Goal: Information Seeking & Learning: Learn about a topic

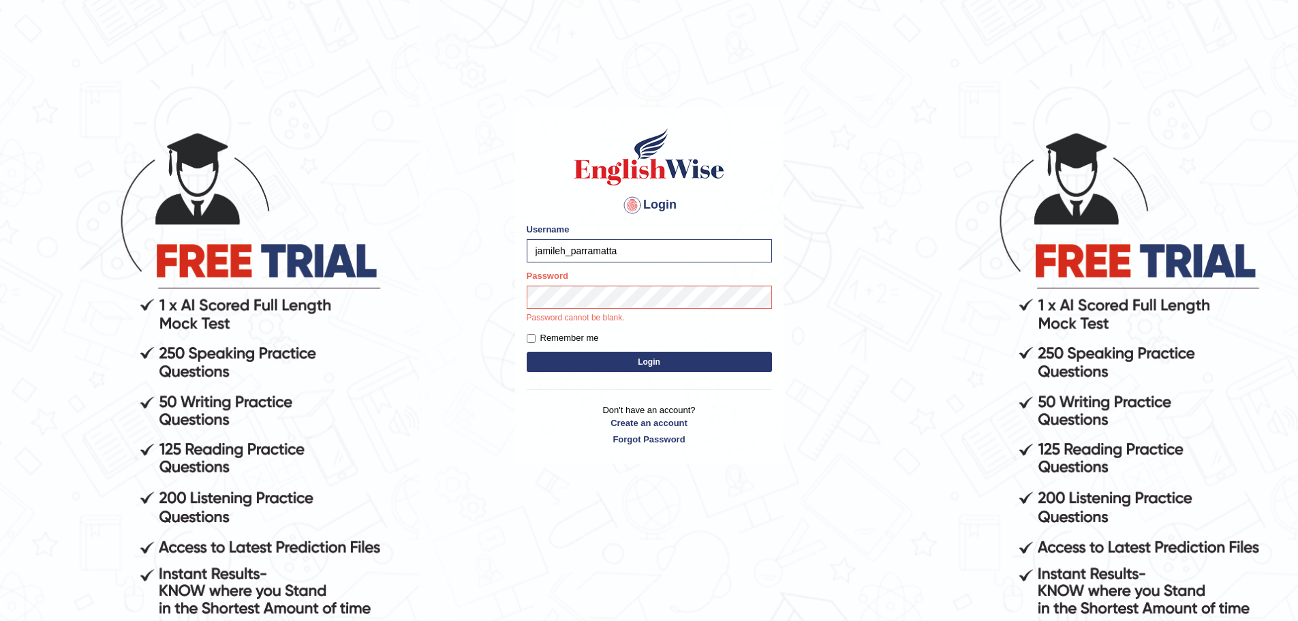
click at [596, 366] on button "Login" at bounding box center [649, 362] width 245 height 20
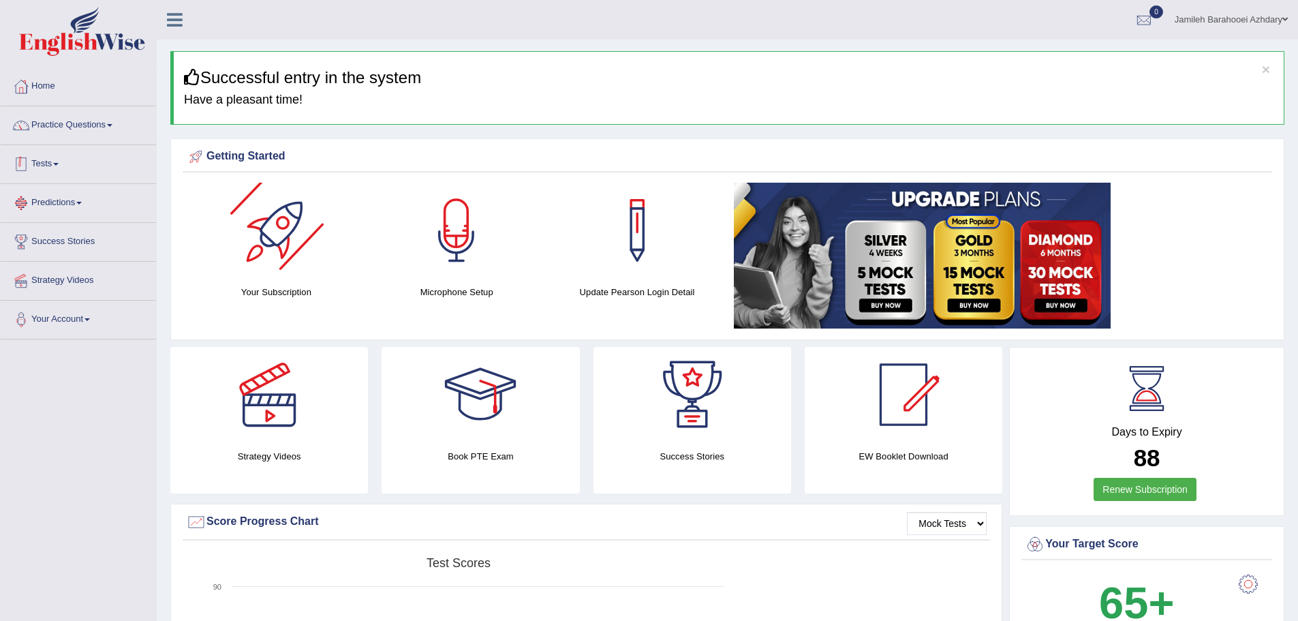
click at [63, 160] on link "Tests" at bounding box center [78, 162] width 155 height 34
click at [93, 121] on link "Practice Questions" at bounding box center [78, 123] width 155 height 34
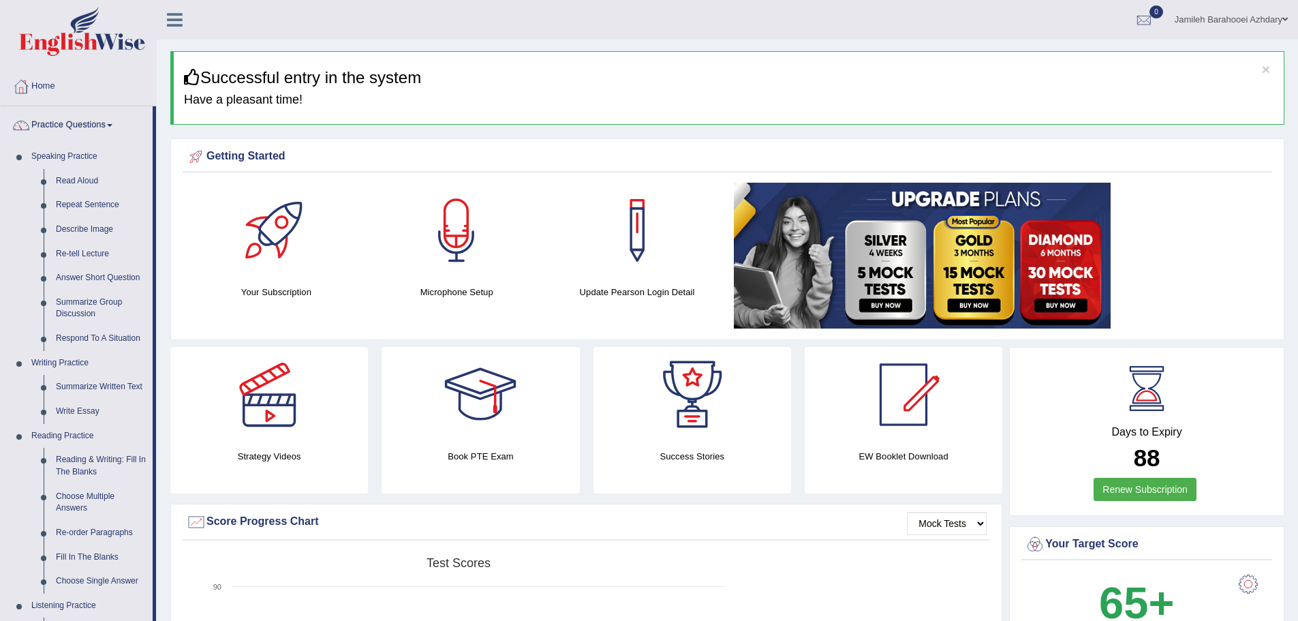
scroll to position [68, 0]
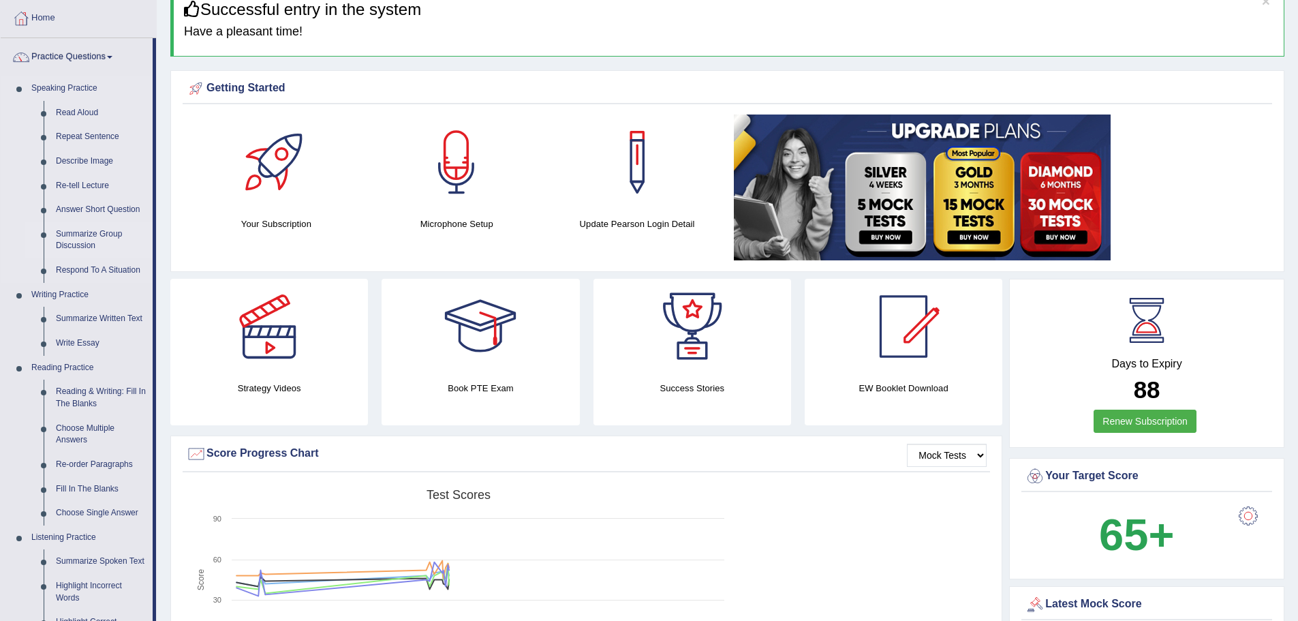
click at [73, 230] on link "Summarize Group Discussion" at bounding box center [101, 240] width 103 height 36
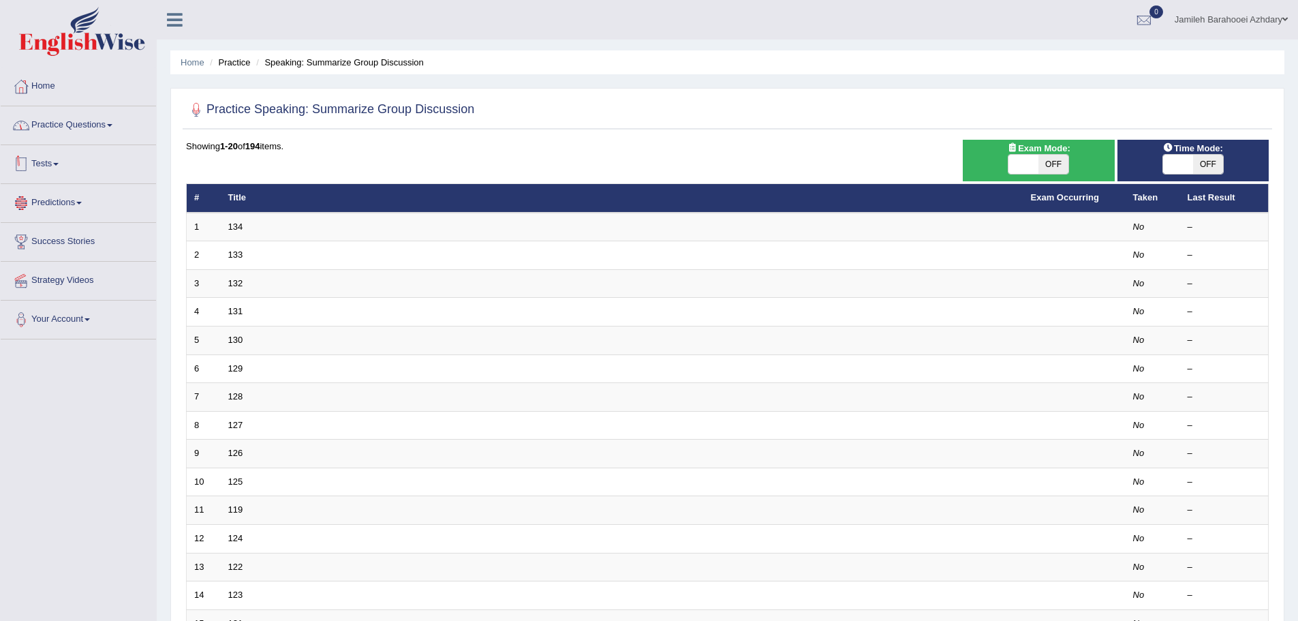
click at [93, 125] on link "Practice Questions" at bounding box center [78, 123] width 155 height 34
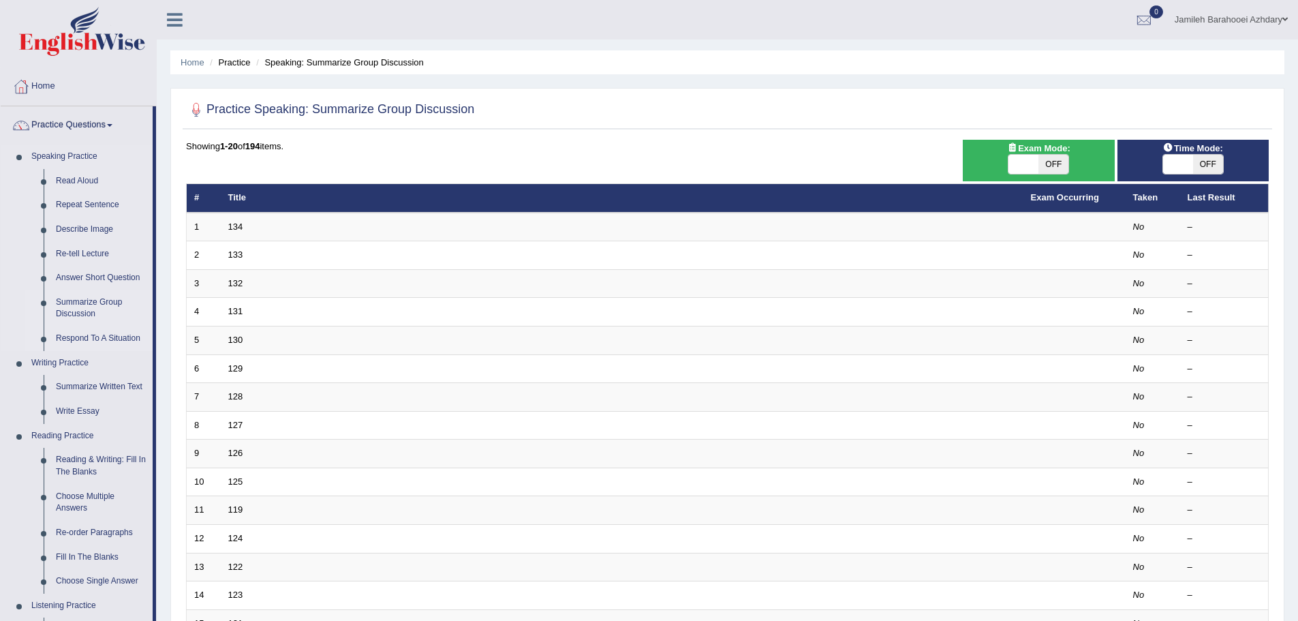
click at [86, 330] on link "Respond To A Situation" at bounding box center [101, 338] width 103 height 25
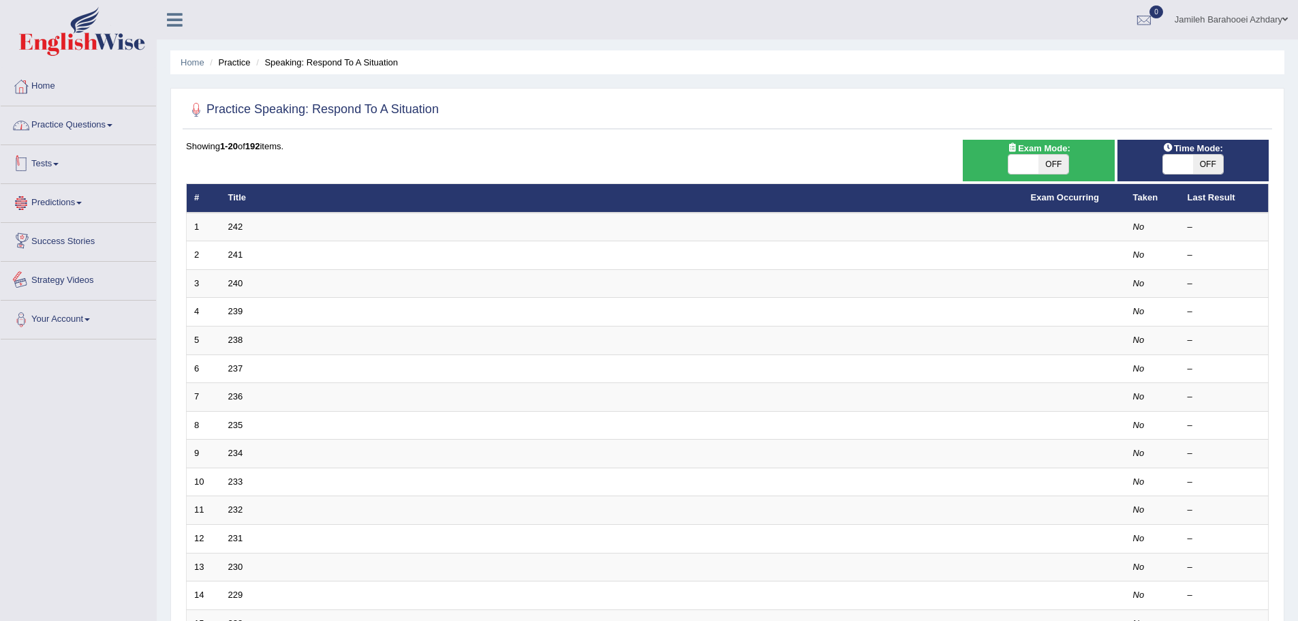
click at [74, 125] on link "Practice Questions" at bounding box center [78, 123] width 155 height 34
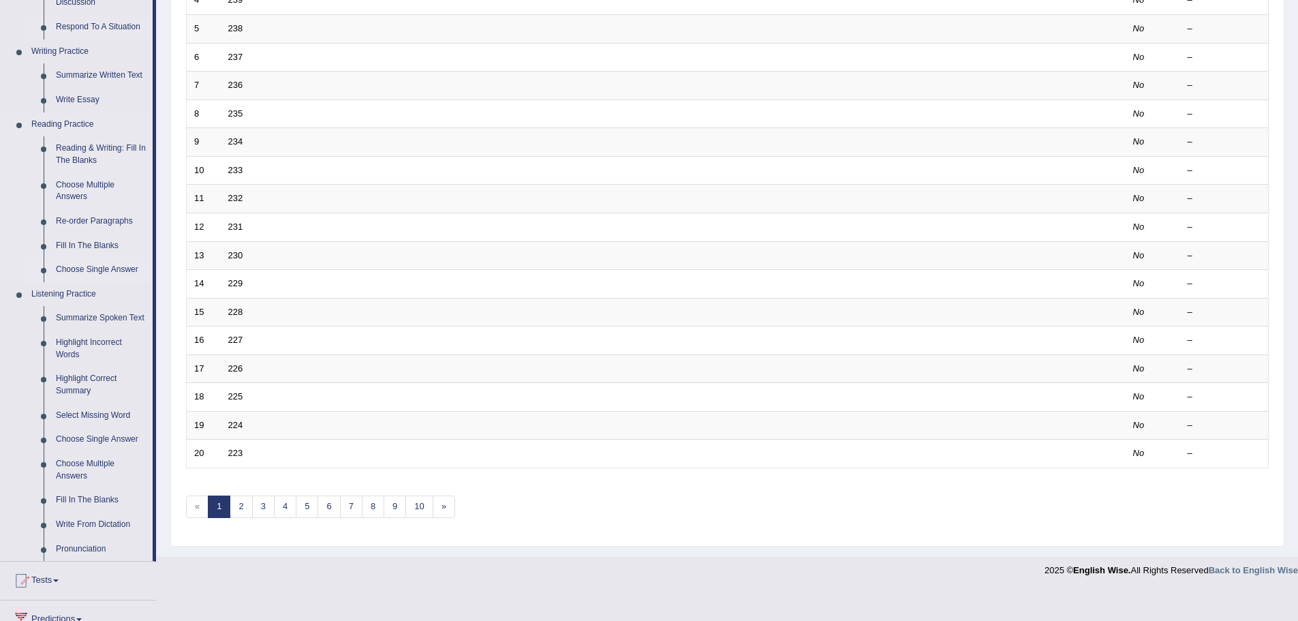
scroll to position [341, 0]
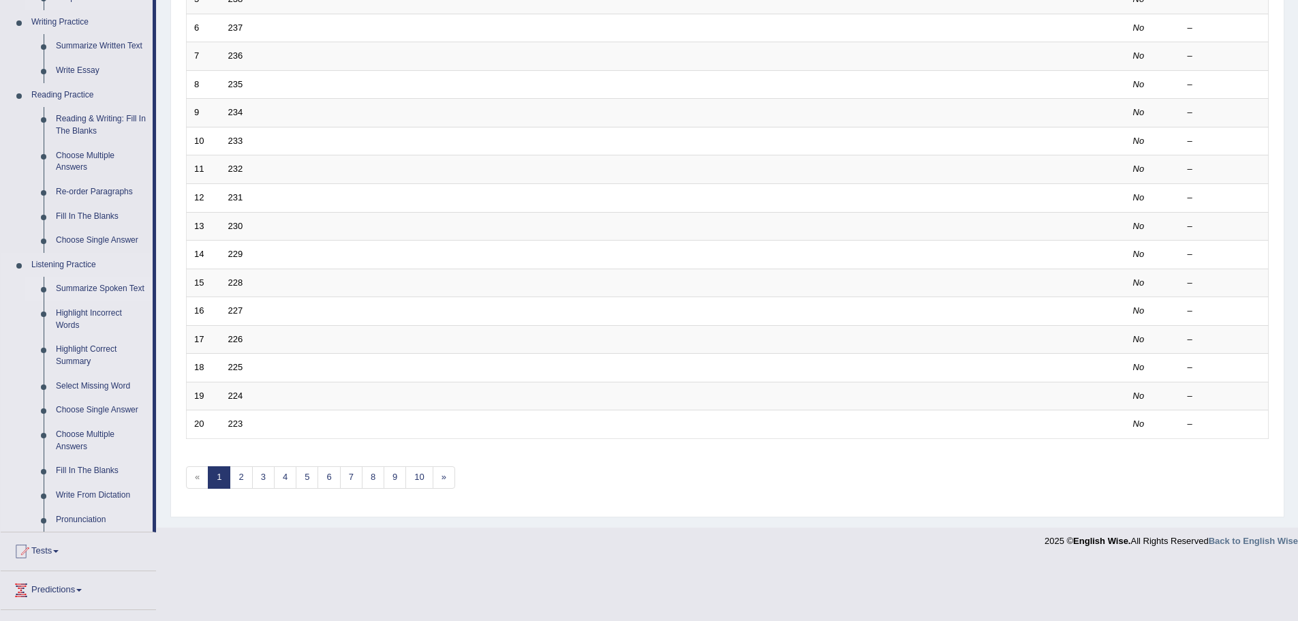
click at [77, 292] on link "Summarize Spoken Text" at bounding box center [101, 289] width 103 height 25
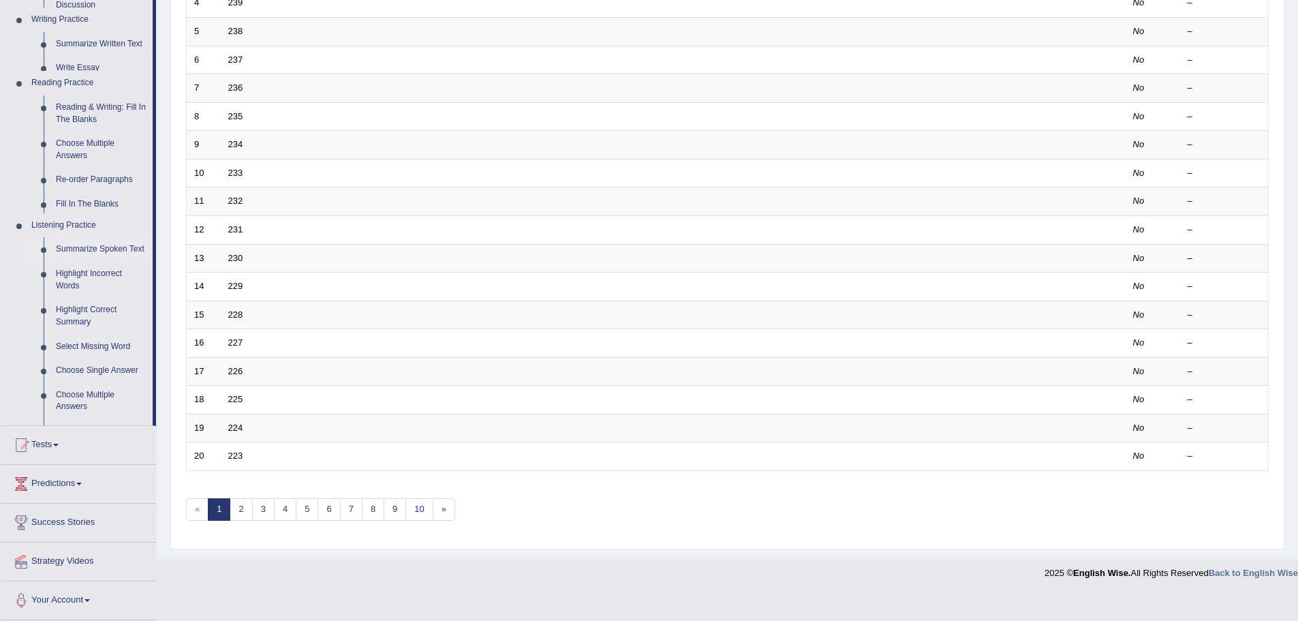
scroll to position [281, 0]
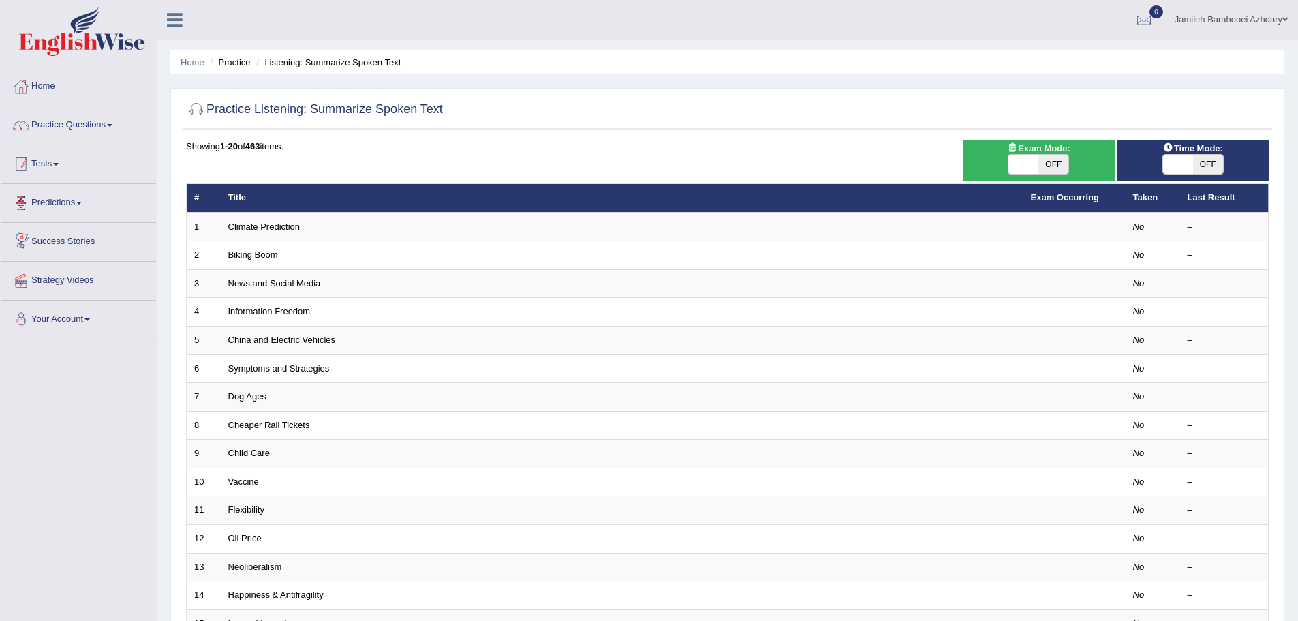
click at [74, 124] on link "Practice Questions" at bounding box center [78, 123] width 155 height 34
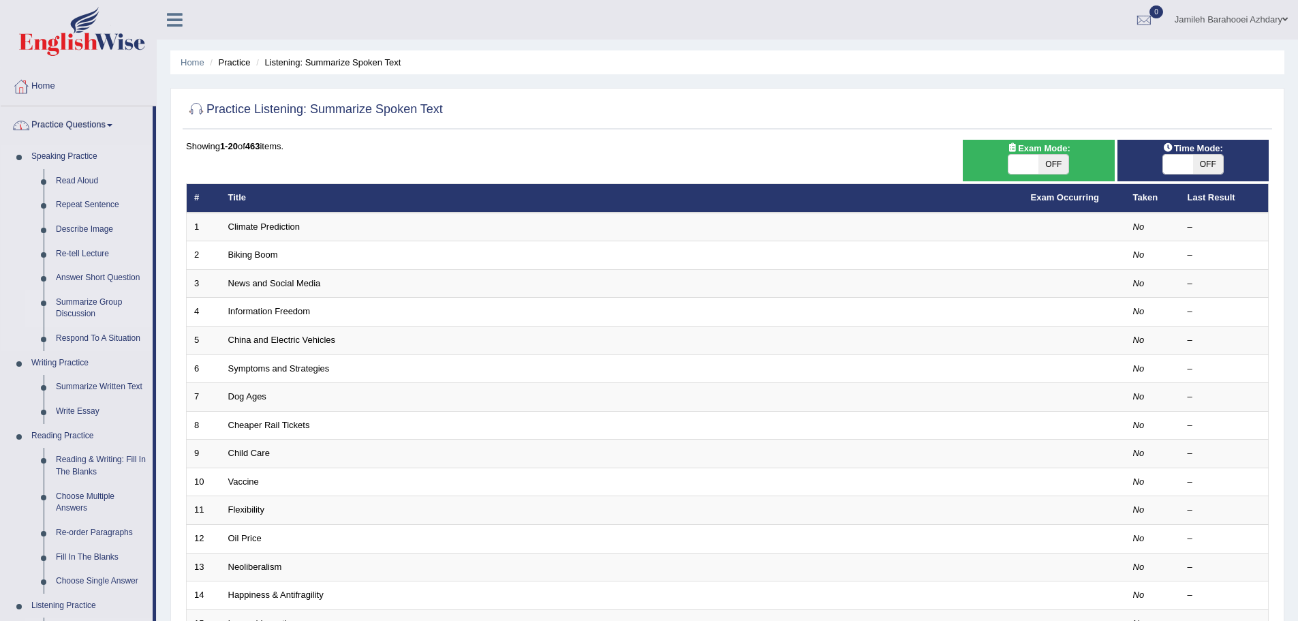
click at [83, 313] on link "Summarize Group Discussion" at bounding box center [101, 308] width 103 height 36
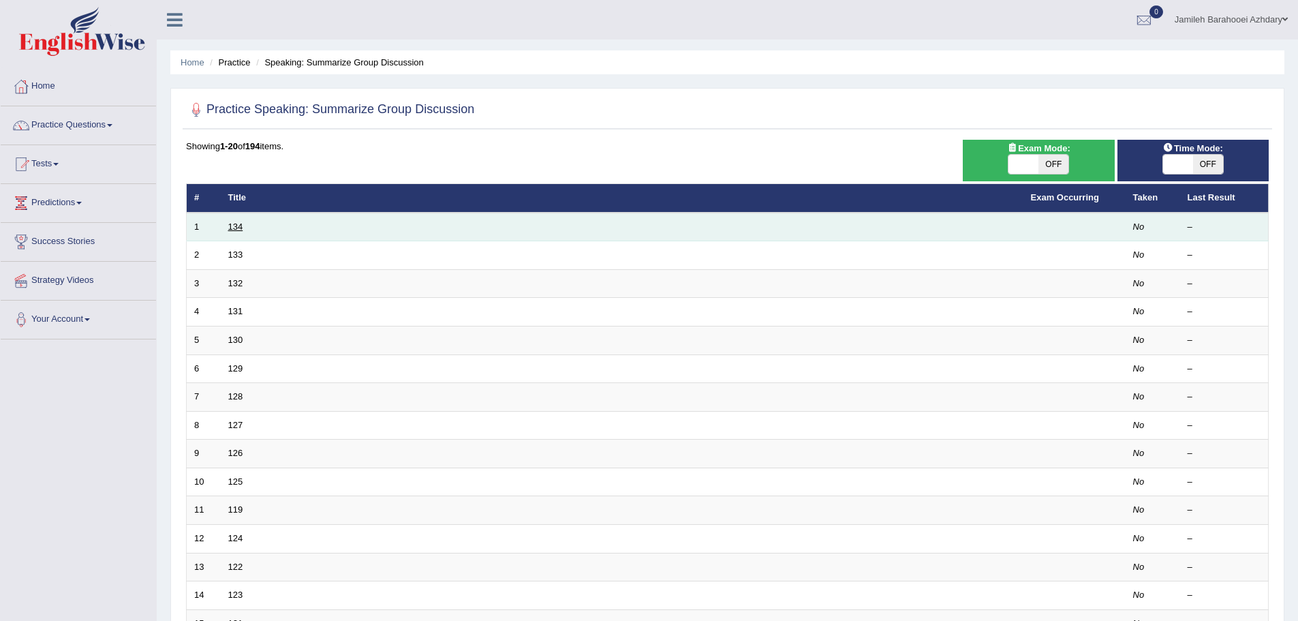
click at [230, 223] on link "134" at bounding box center [235, 226] width 15 height 10
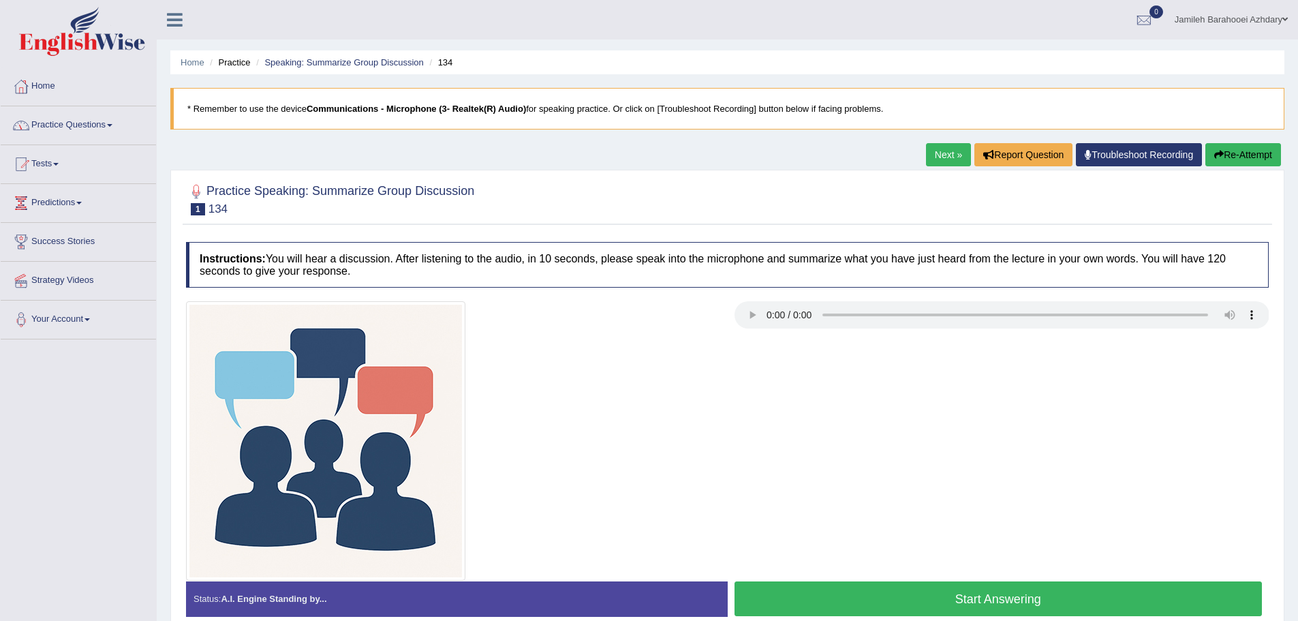
click at [72, 130] on link "Practice Questions" at bounding box center [78, 123] width 155 height 34
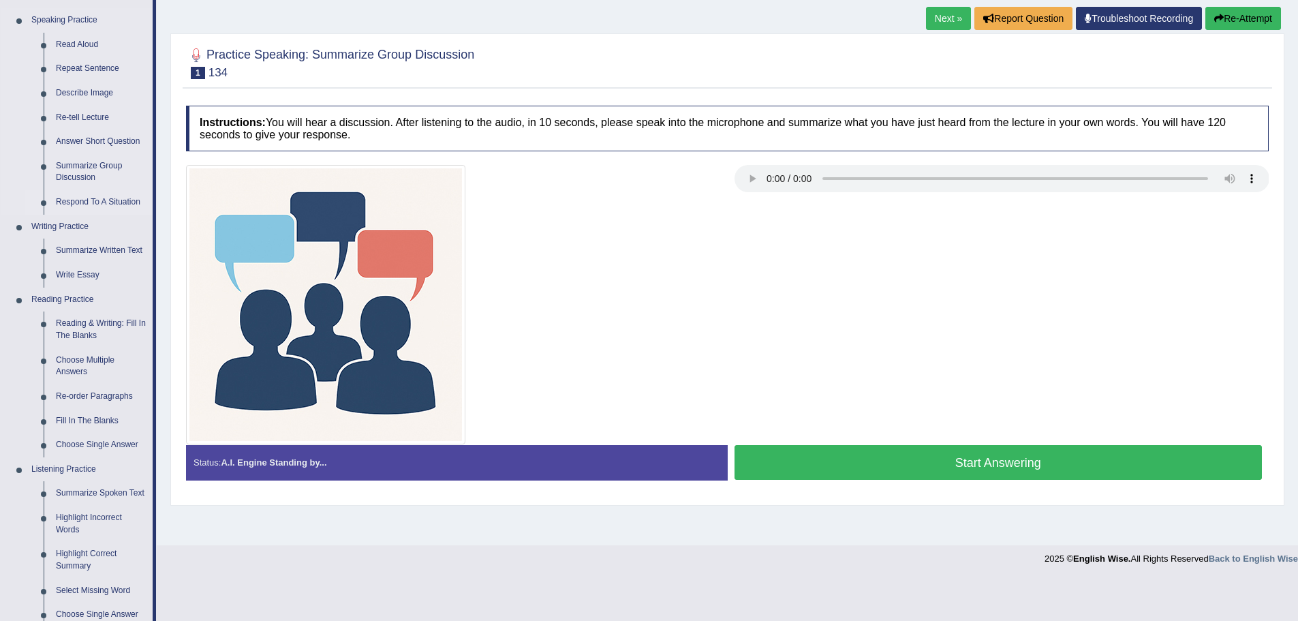
click at [84, 203] on link "Respond To A Situation" at bounding box center [101, 202] width 103 height 25
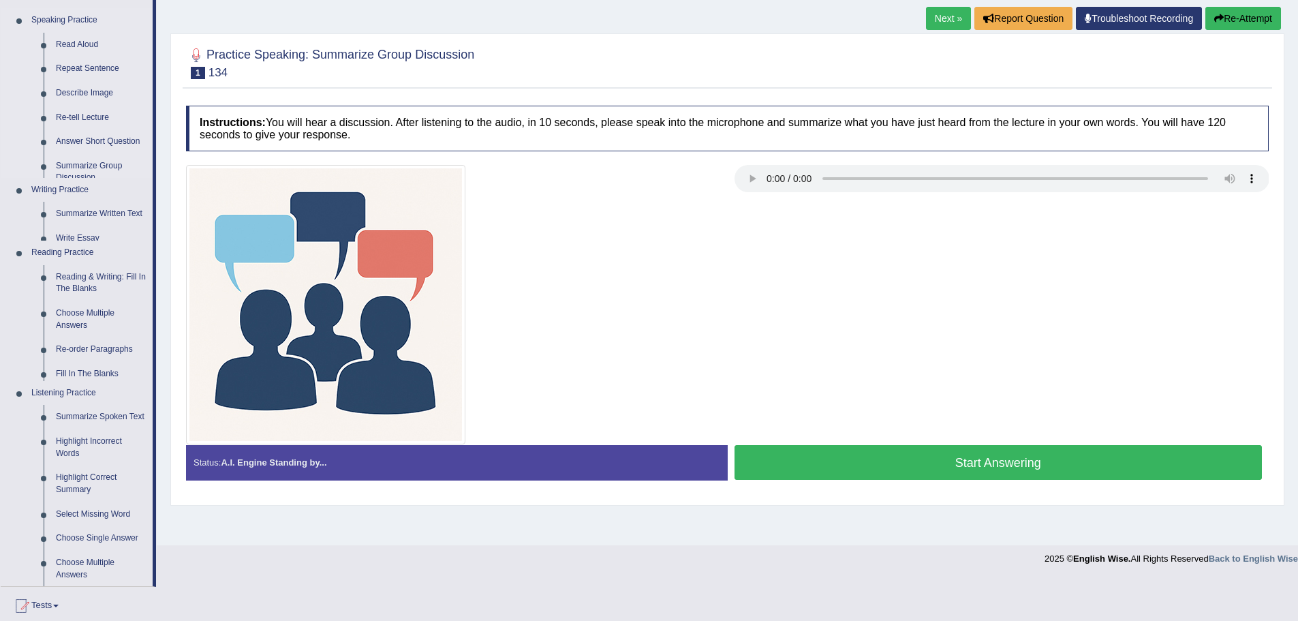
scroll to position [95, 0]
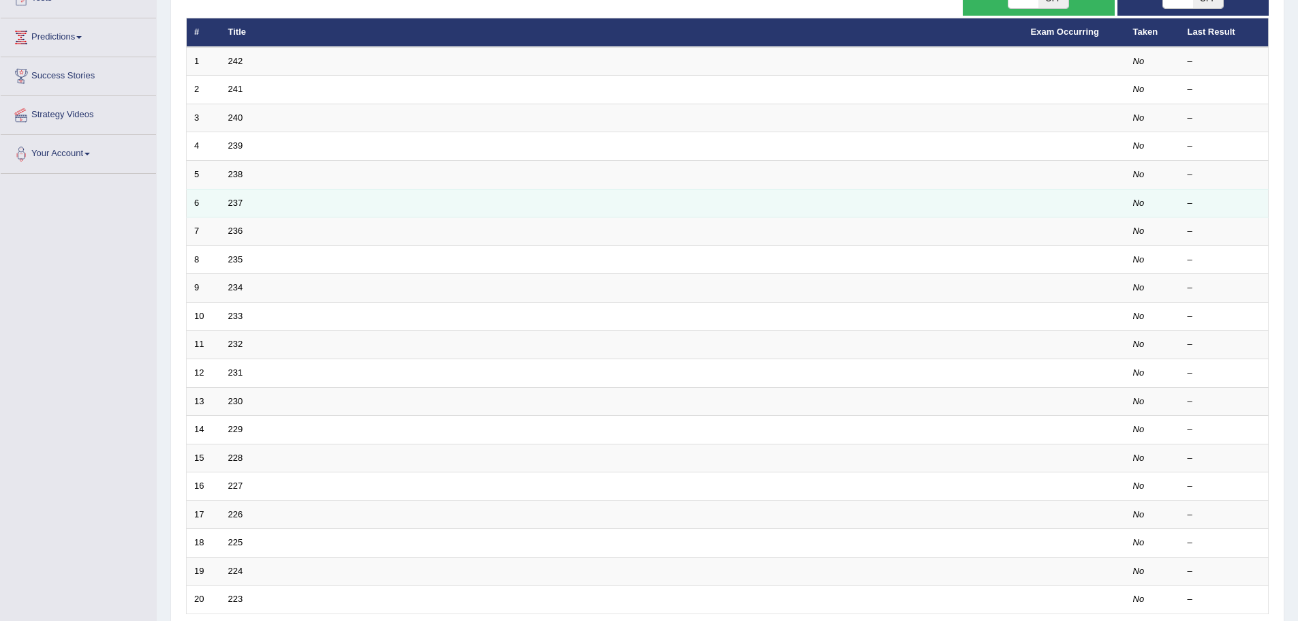
scroll to position [281, 0]
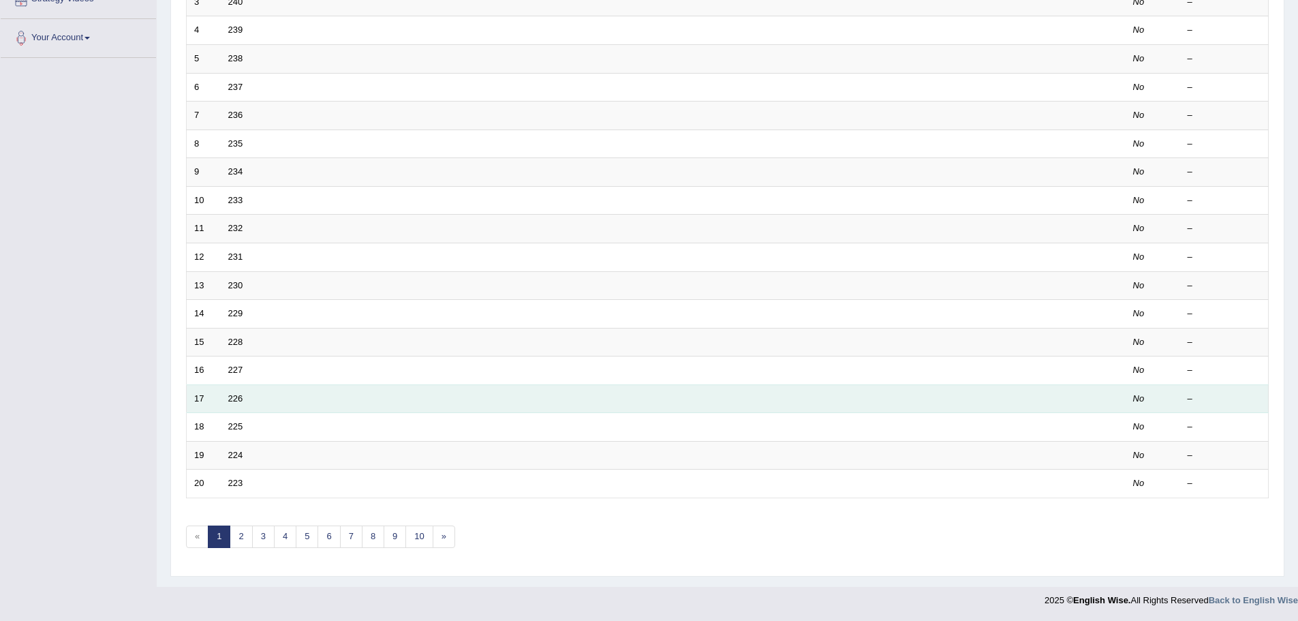
click at [226, 401] on td "226" at bounding box center [622, 398] width 803 height 29
click at [232, 398] on link "226" at bounding box center [235, 398] width 15 height 10
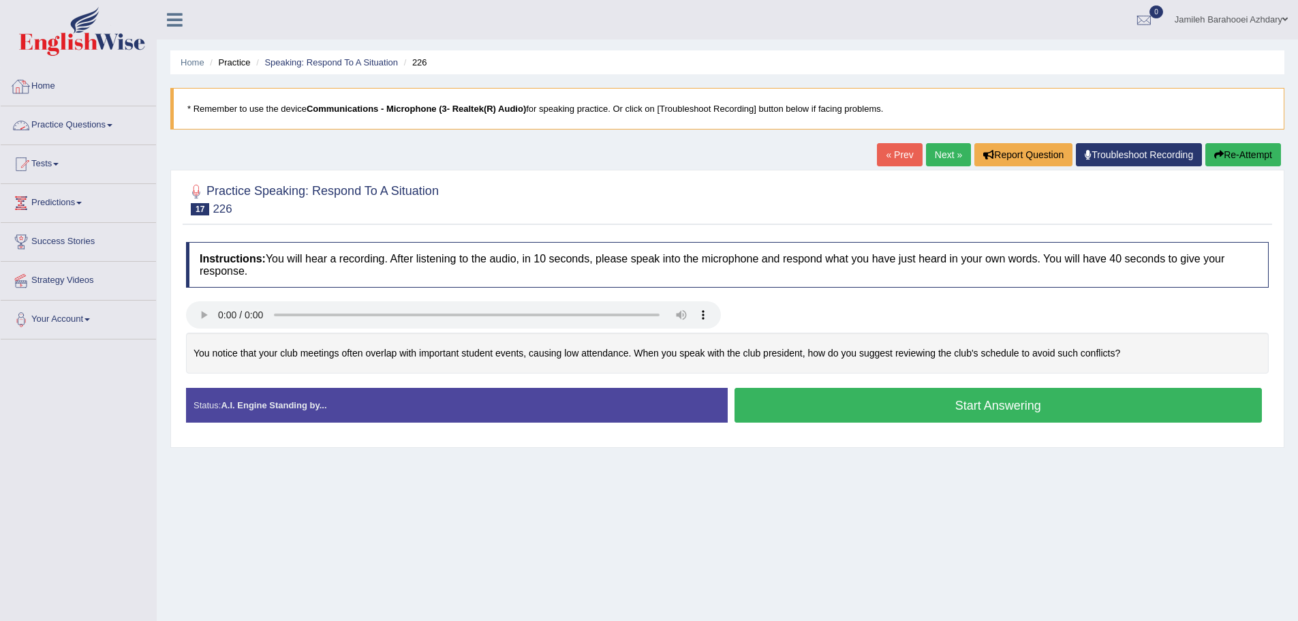
click at [29, 80] on div at bounding box center [21, 86] width 20 height 20
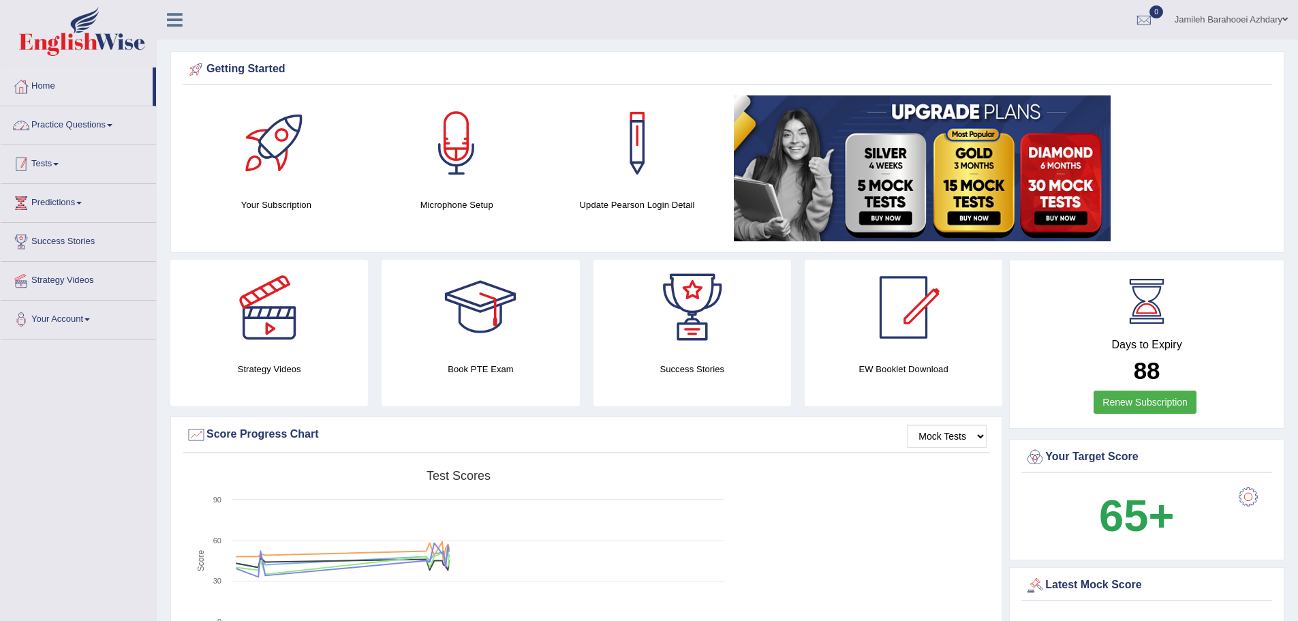
click at [57, 164] on link "Tests" at bounding box center [78, 162] width 155 height 34
click at [82, 279] on link "Predictions" at bounding box center [78, 274] width 155 height 34
click at [83, 123] on link "Practice Questions" at bounding box center [78, 123] width 155 height 34
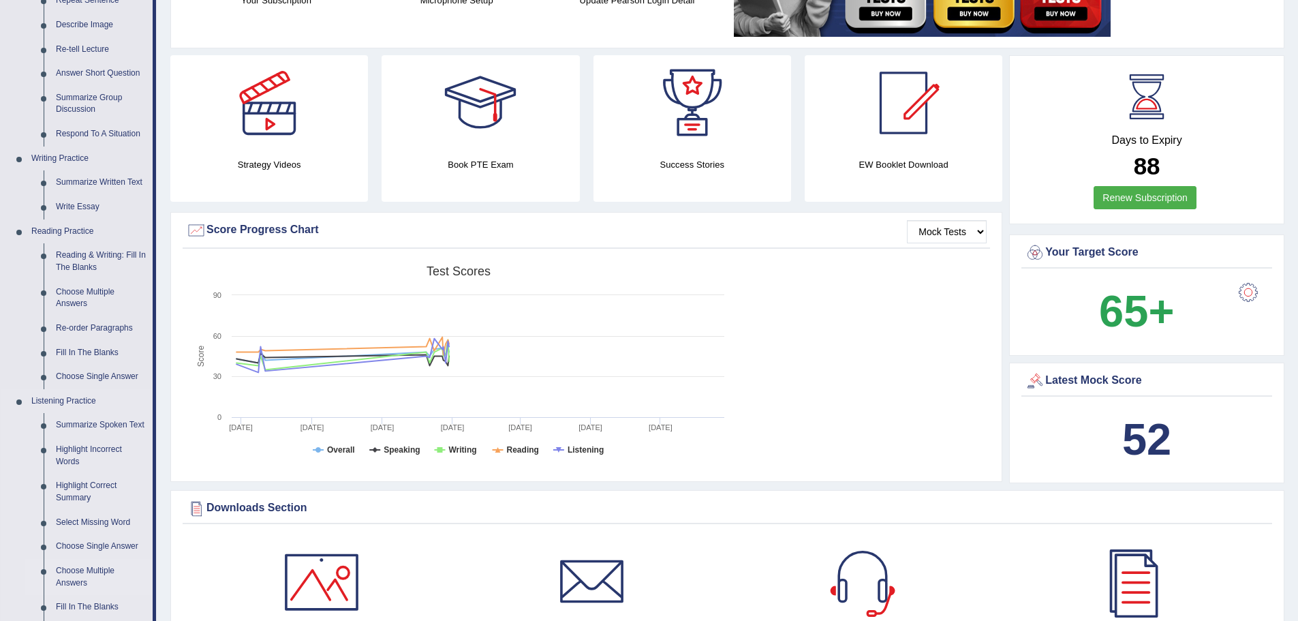
scroll to position [136, 0]
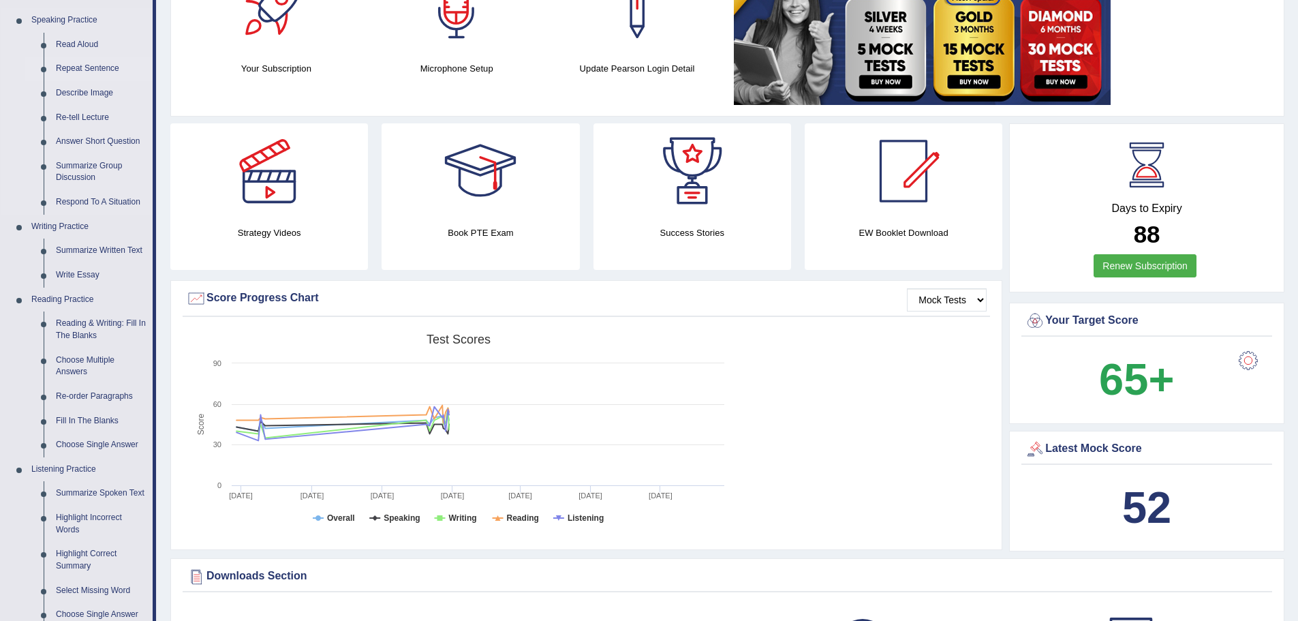
click at [76, 67] on link "Repeat Sentence" at bounding box center [101, 69] width 103 height 25
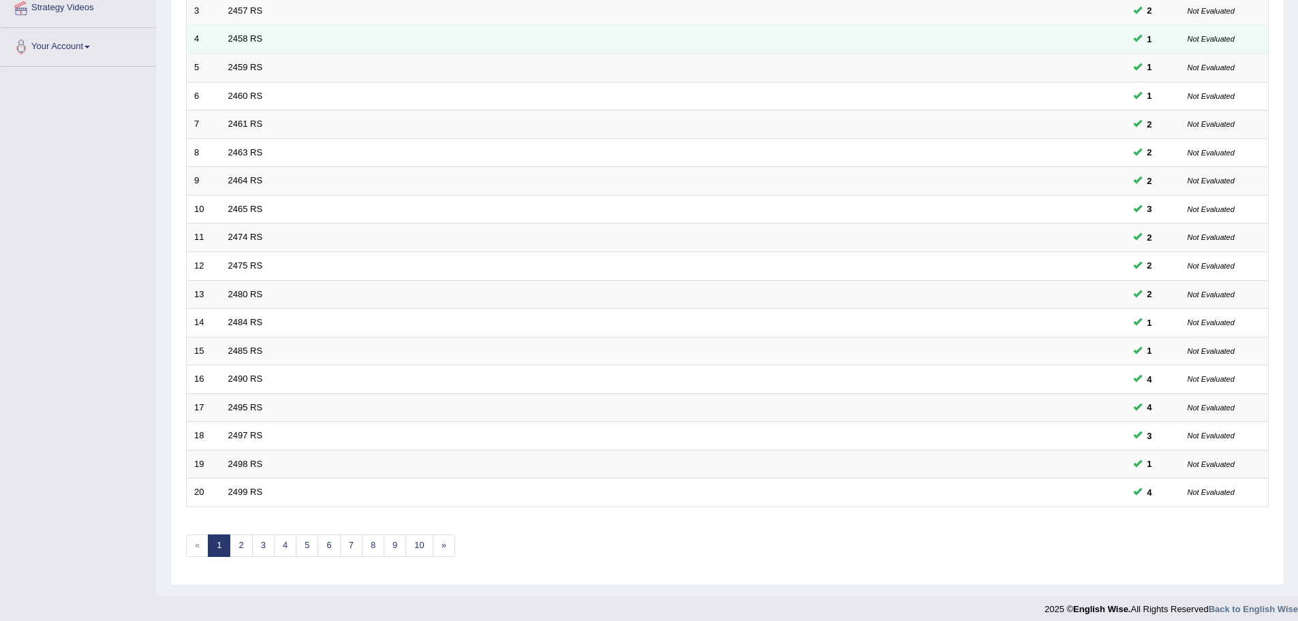
scroll to position [281, 0]
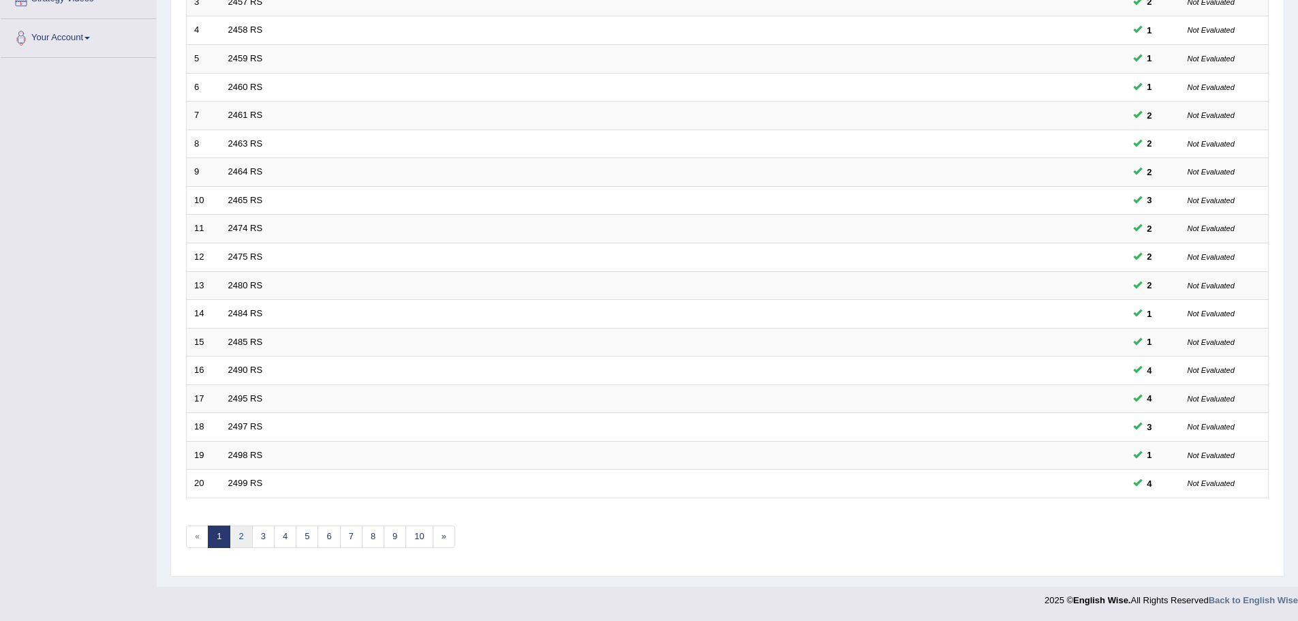
click at [238, 547] on link "2" at bounding box center [241, 536] width 22 height 22
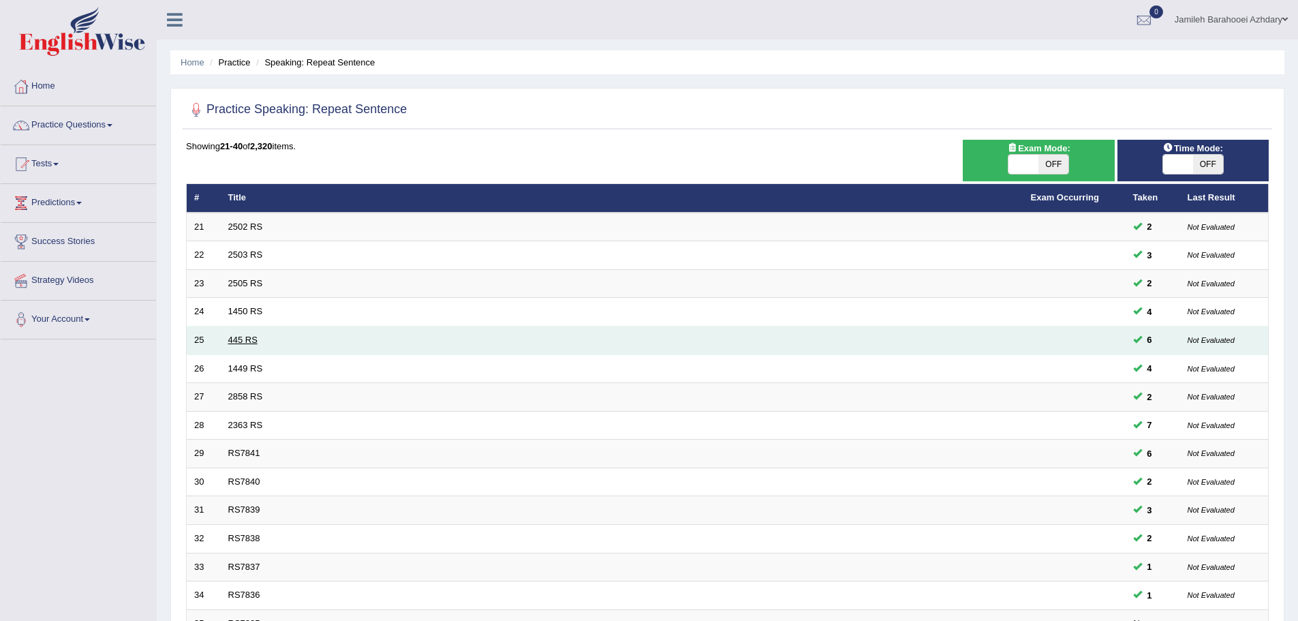
click at [243, 339] on link "445 RS" at bounding box center [242, 340] width 29 height 10
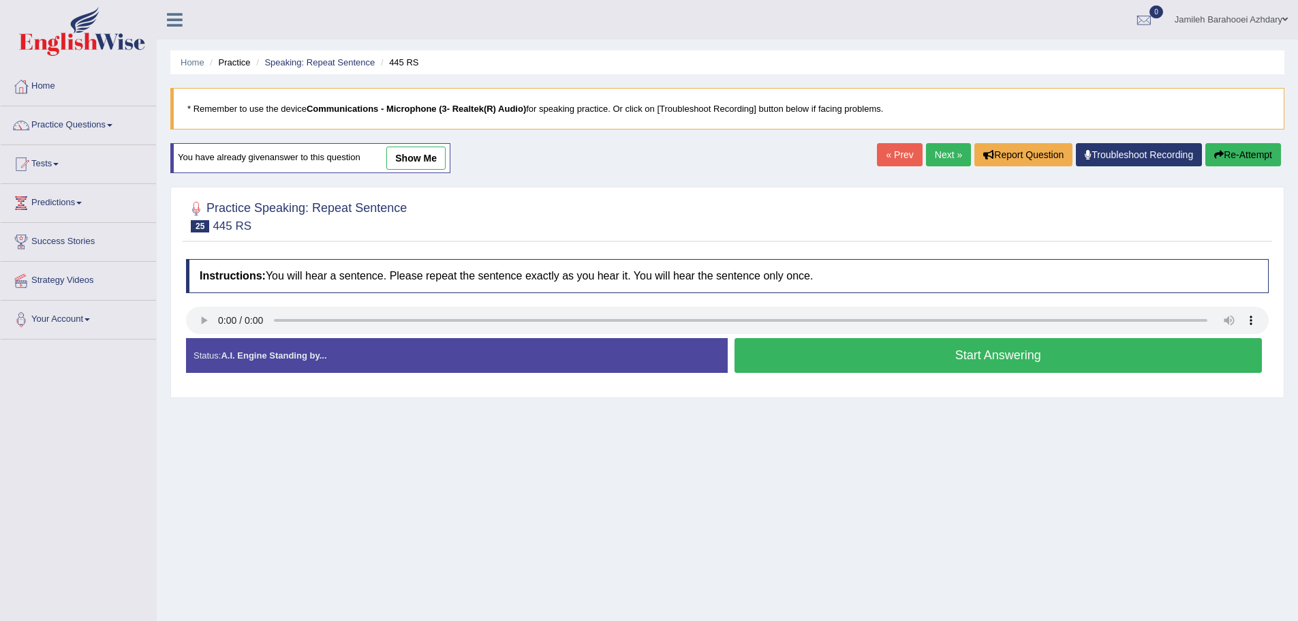
click at [426, 152] on link "show me" at bounding box center [415, 158] width 59 height 23
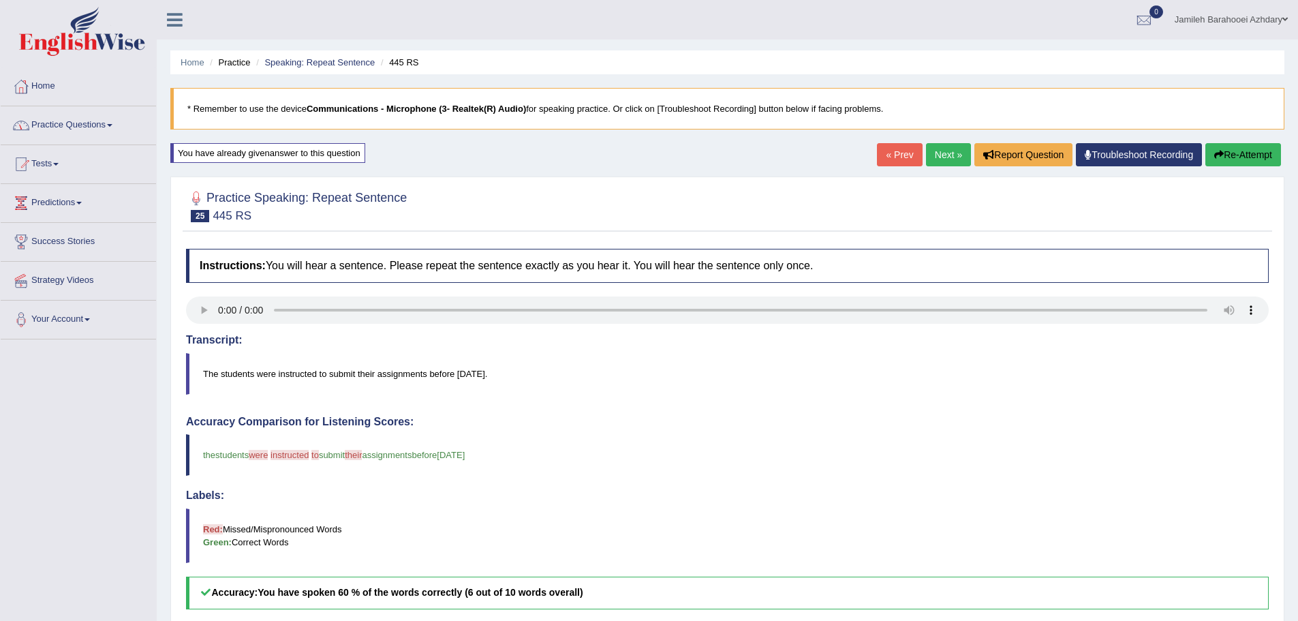
click at [72, 123] on link "Practice Questions" at bounding box center [78, 123] width 155 height 34
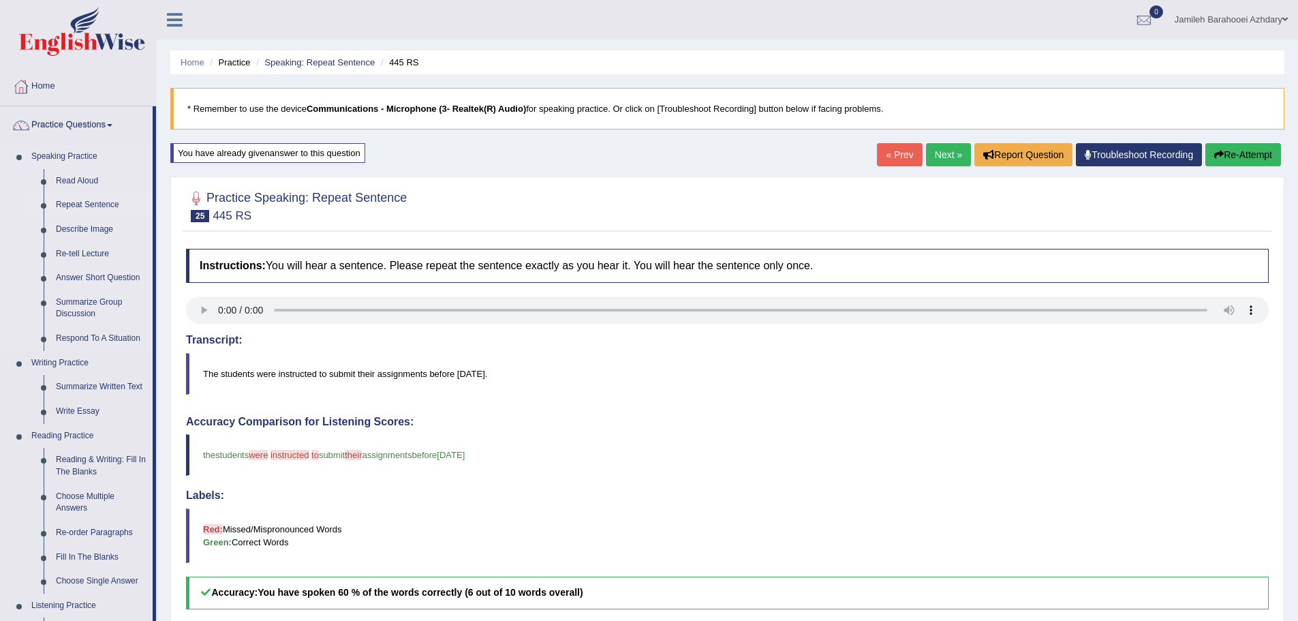
click at [89, 202] on link "Repeat Sentence" at bounding box center [101, 205] width 103 height 25
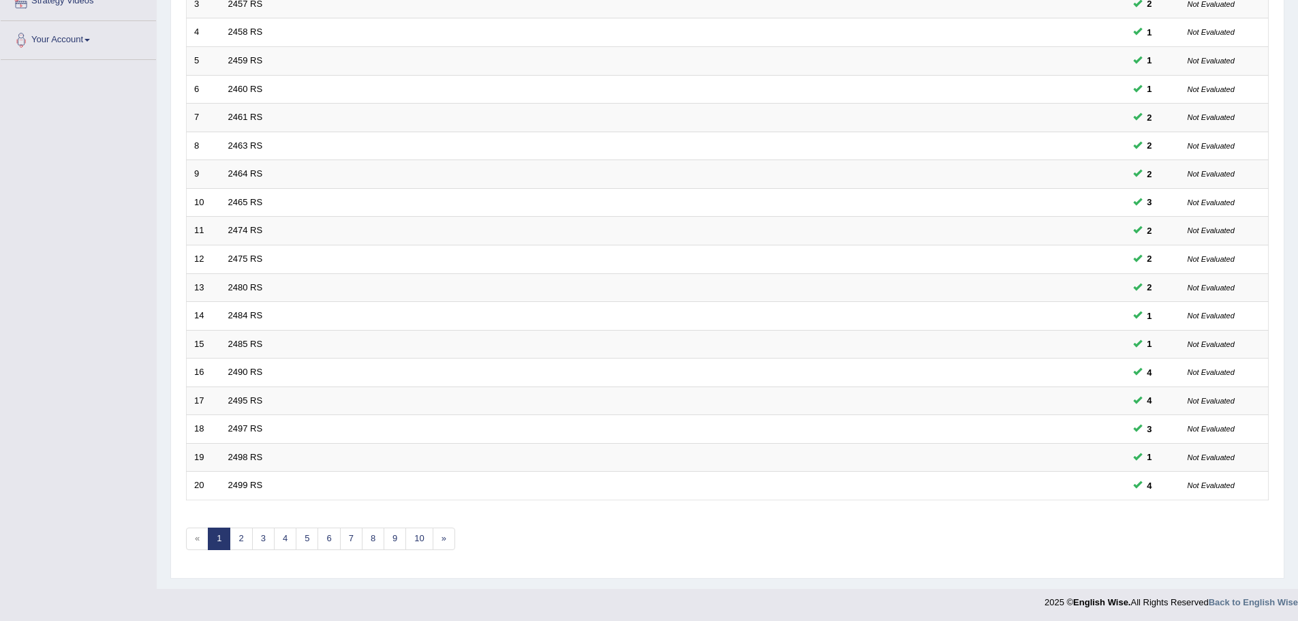
scroll to position [281, 0]
click at [264, 532] on link "3" at bounding box center [263, 536] width 22 height 22
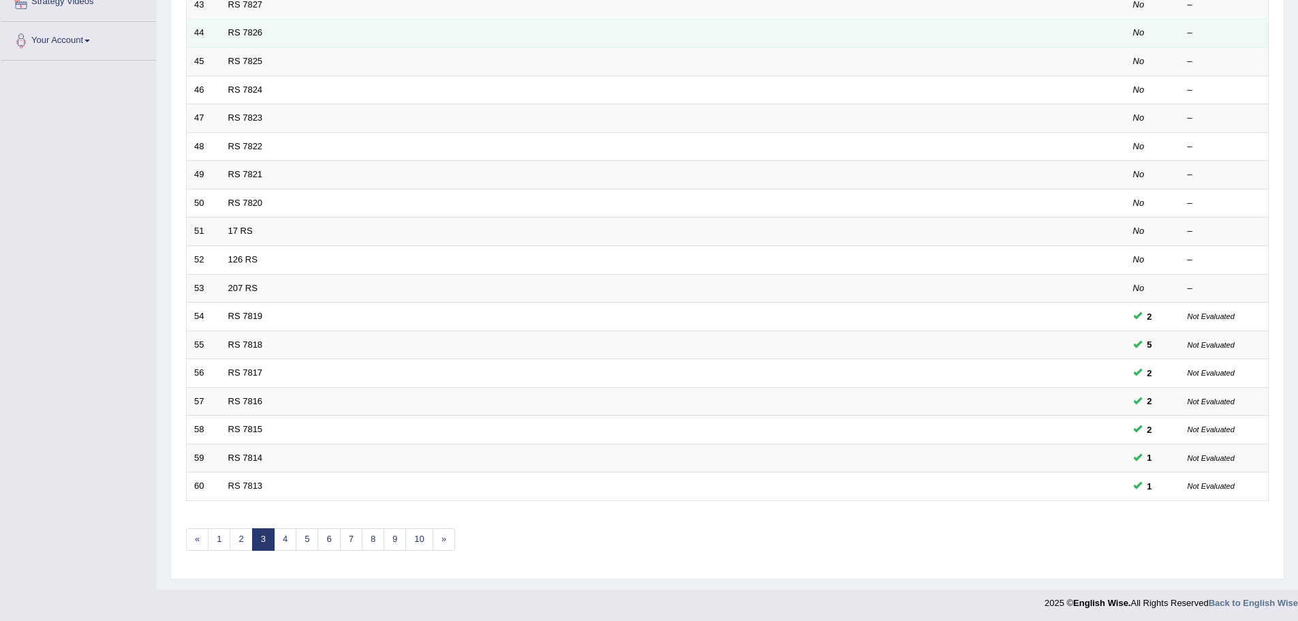
scroll to position [281, 0]
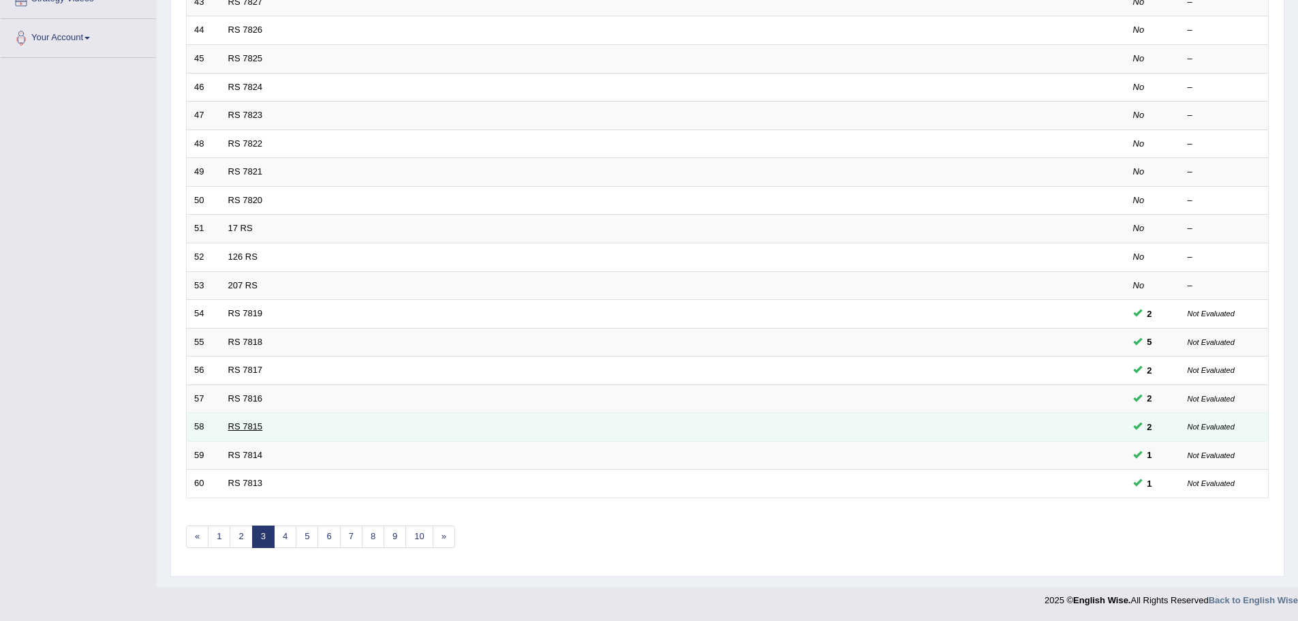
click at [245, 425] on link "RS 7815" at bounding box center [245, 426] width 35 height 10
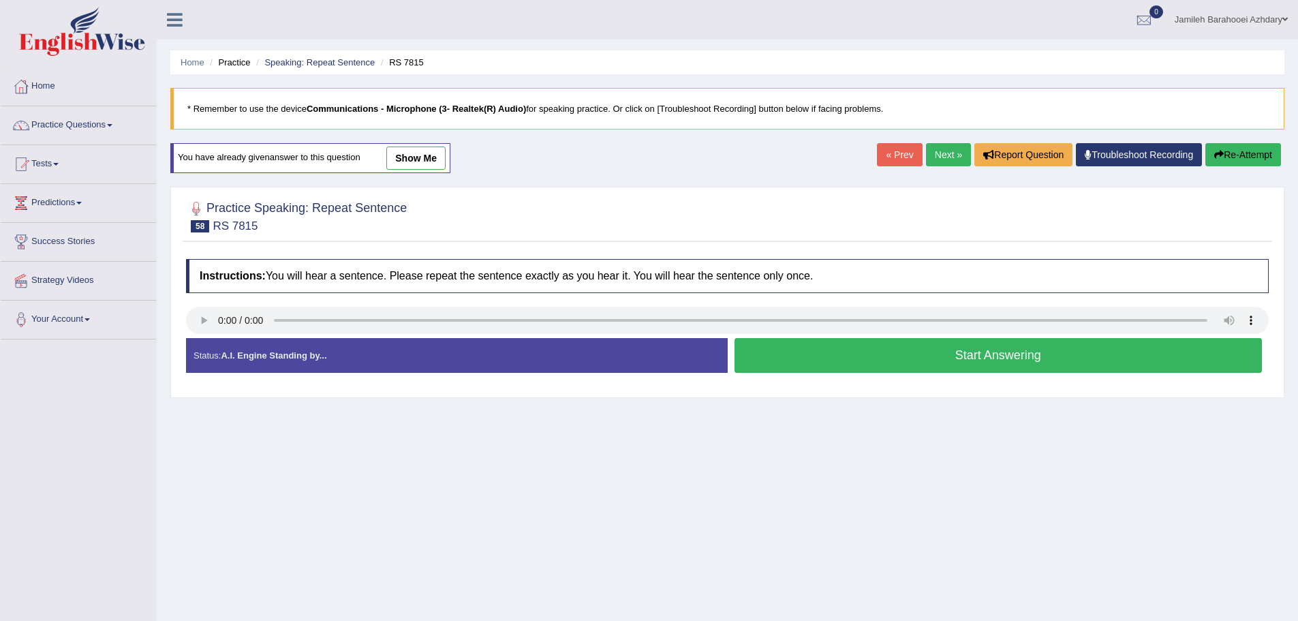
click at [399, 165] on link "show me" at bounding box center [415, 158] width 59 height 23
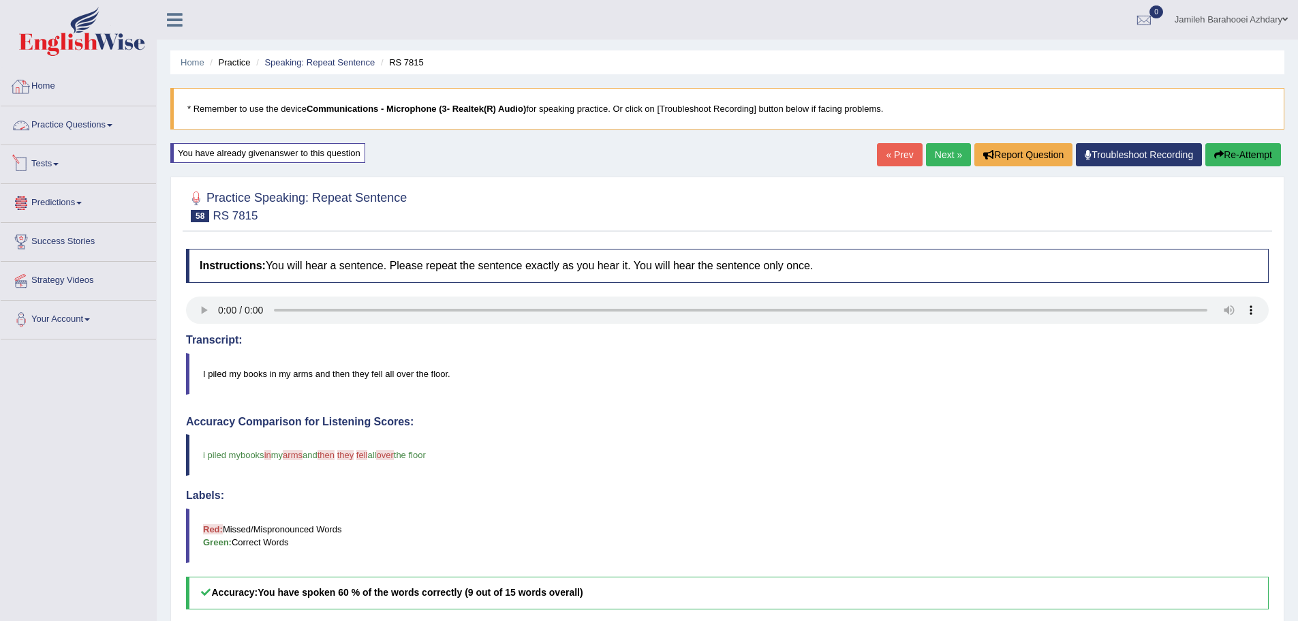
click at [41, 82] on link "Home" at bounding box center [78, 84] width 155 height 34
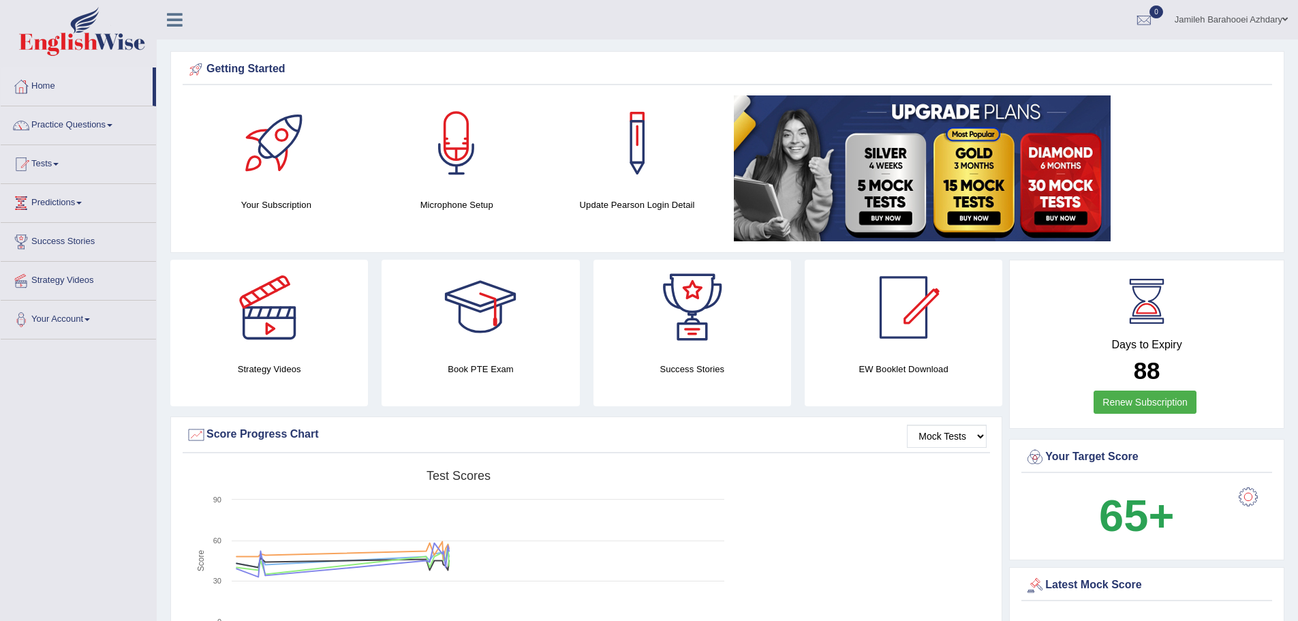
scroll to position [68, 0]
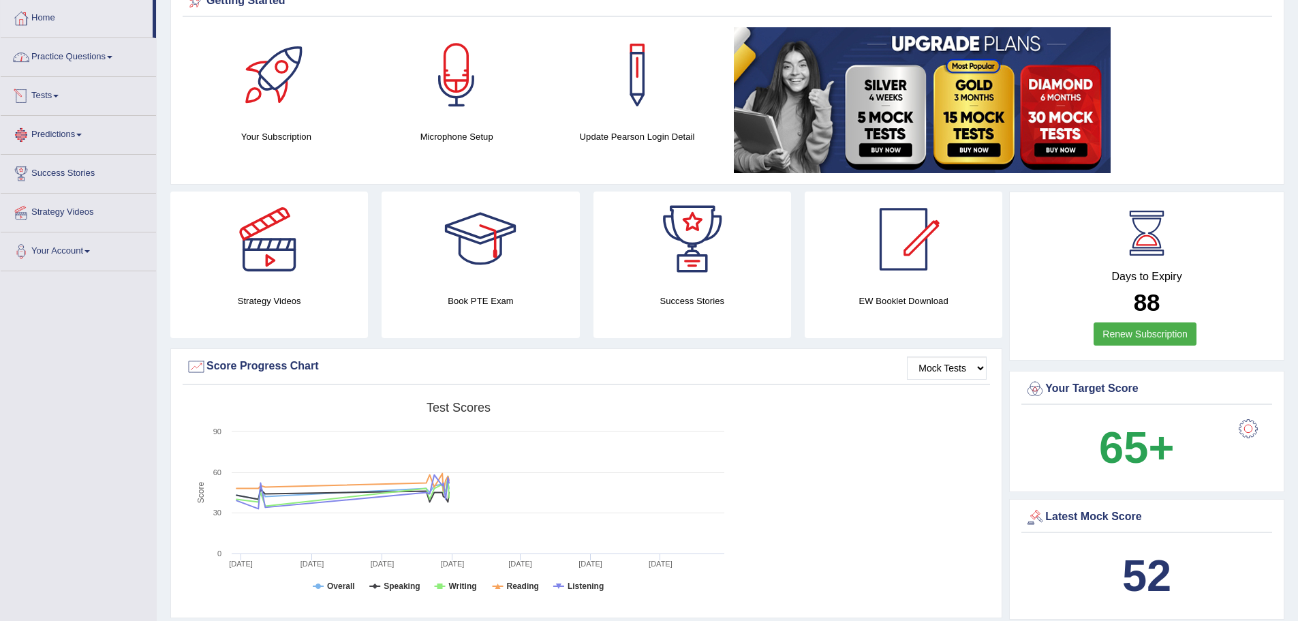
click at [89, 65] on link "Practice Questions" at bounding box center [78, 55] width 155 height 34
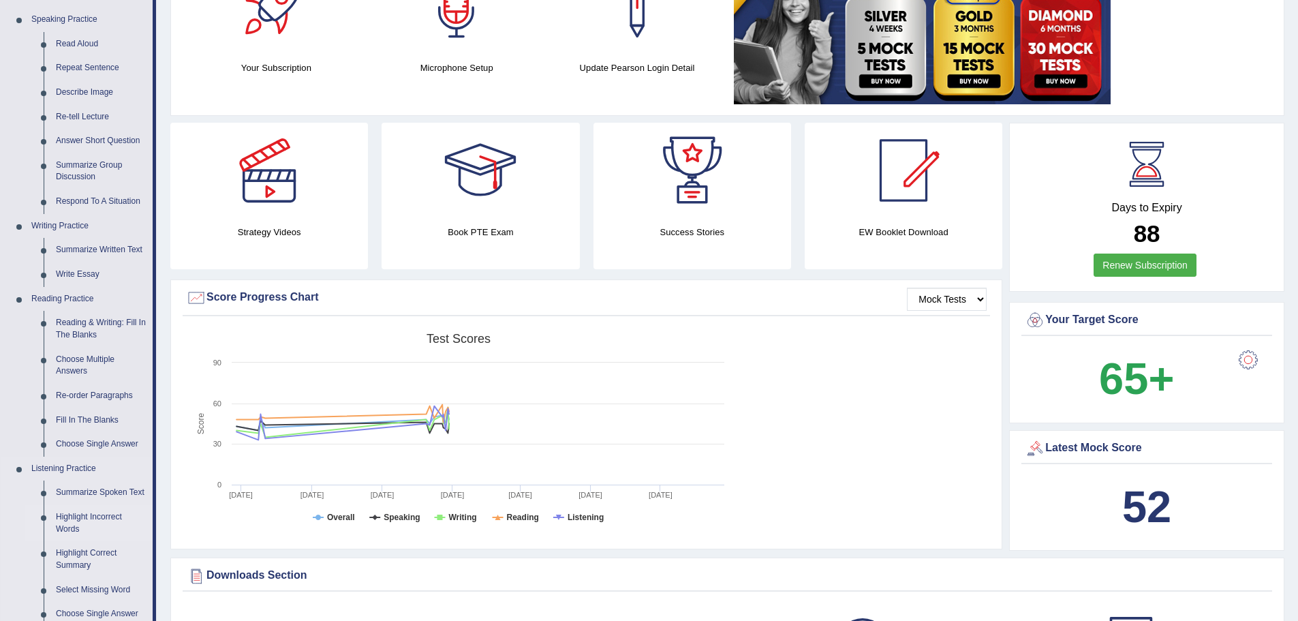
scroll to position [136, 0]
click at [72, 241] on link "Summarize Written Text" at bounding box center [101, 250] width 103 height 25
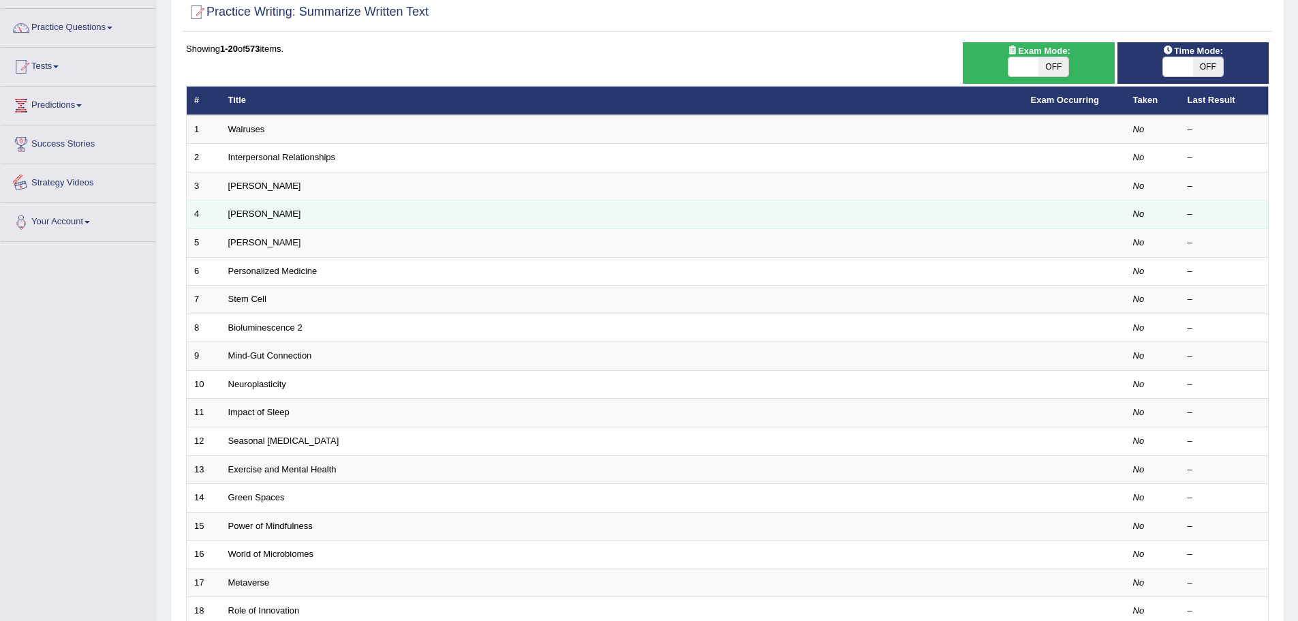
scroll to position [273, 0]
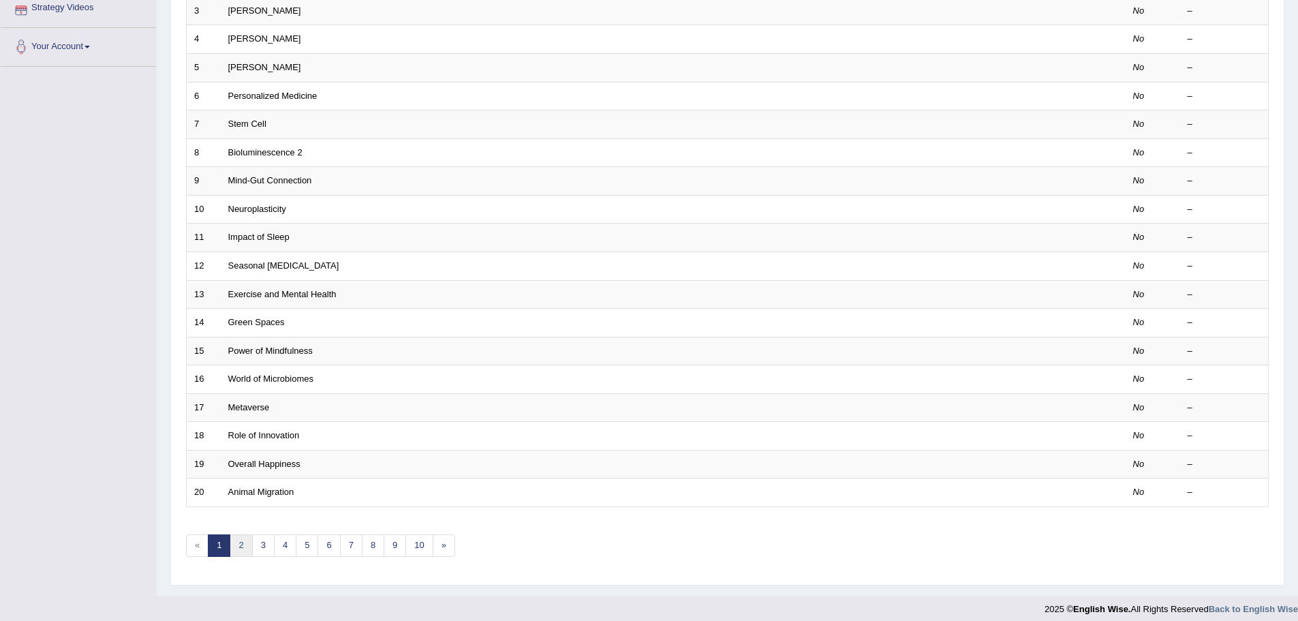
click at [246, 542] on link "2" at bounding box center [241, 545] width 22 height 22
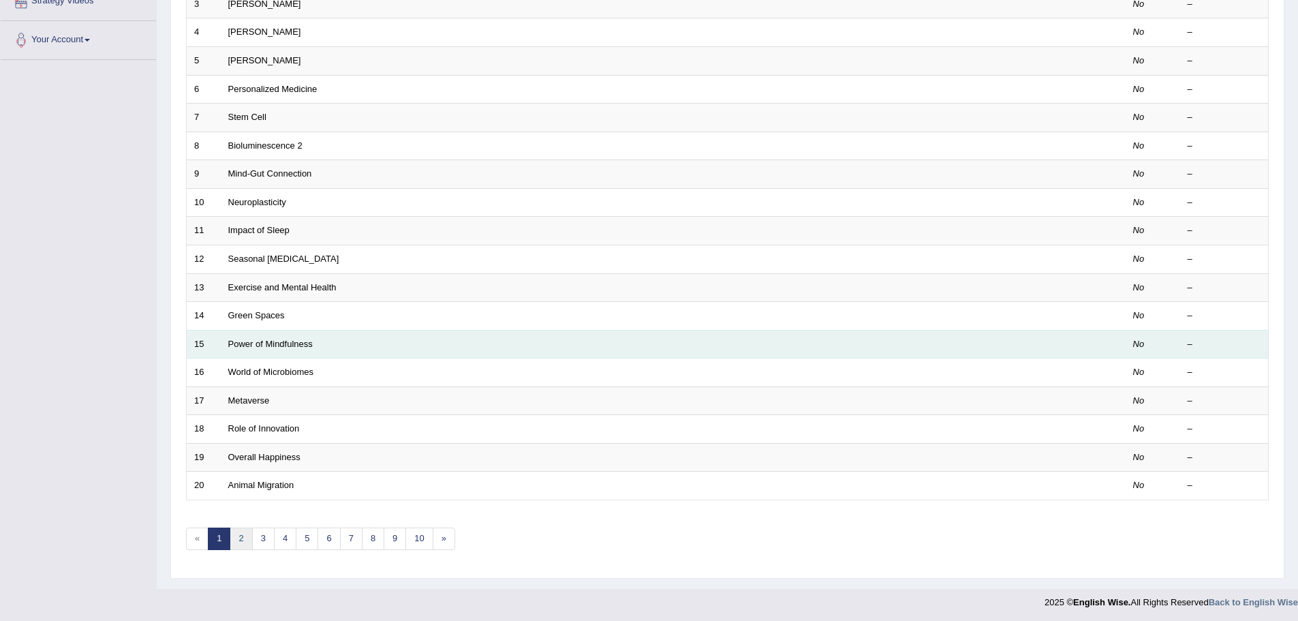
scroll to position [281, 0]
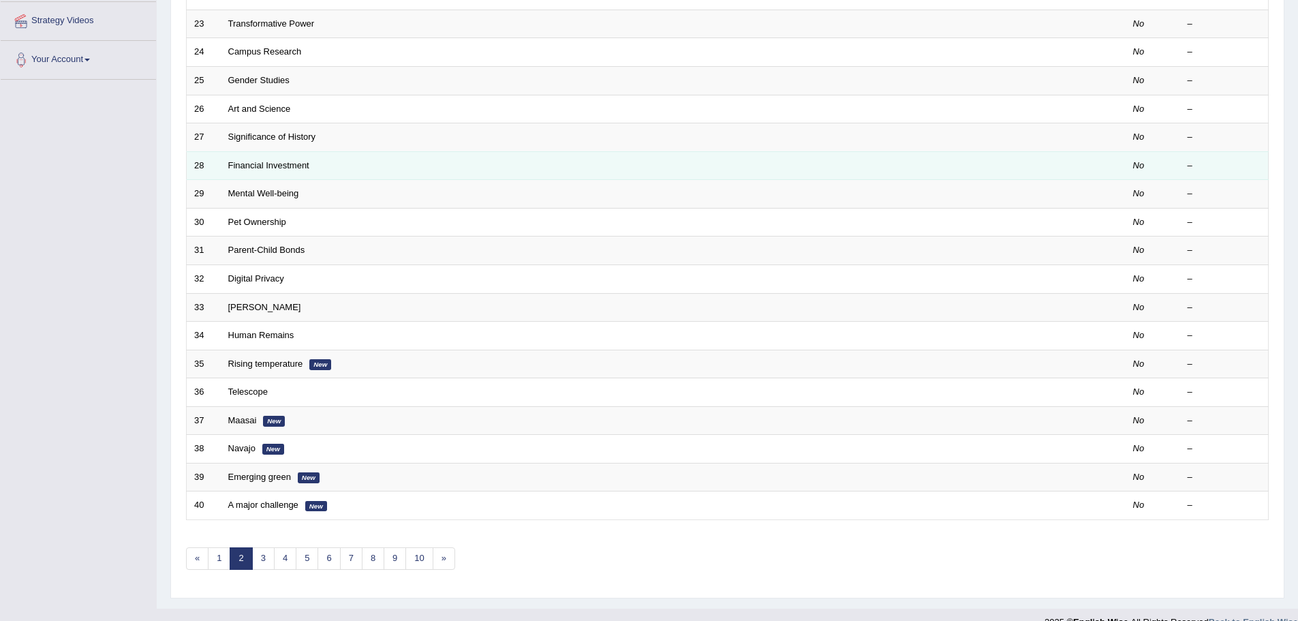
scroll to position [281, 0]
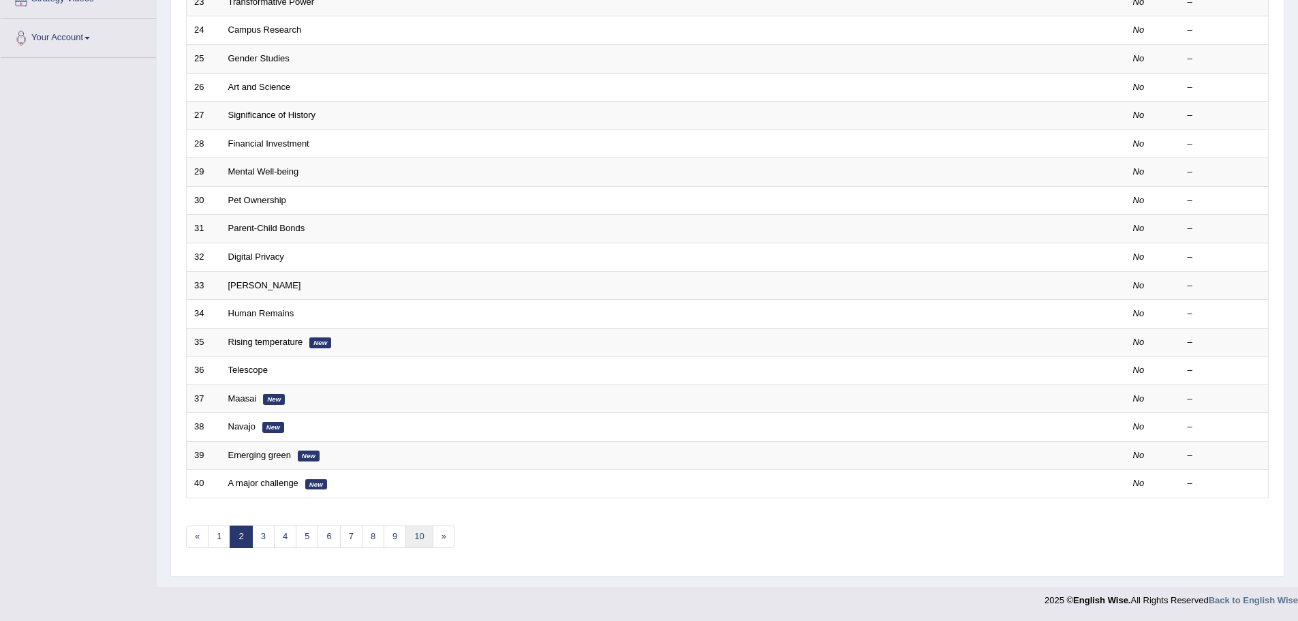
click at [408, 536] on link "10" at bounding box center [418, 536] width 27 height 22
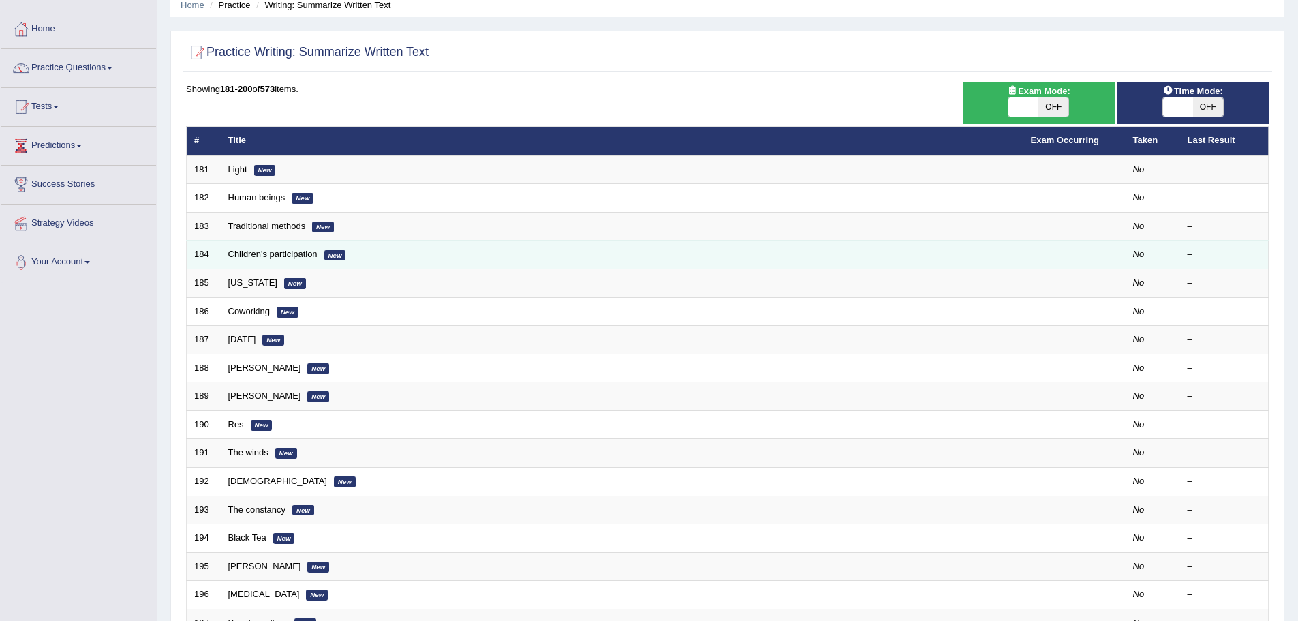
scroll to position [273, 0]
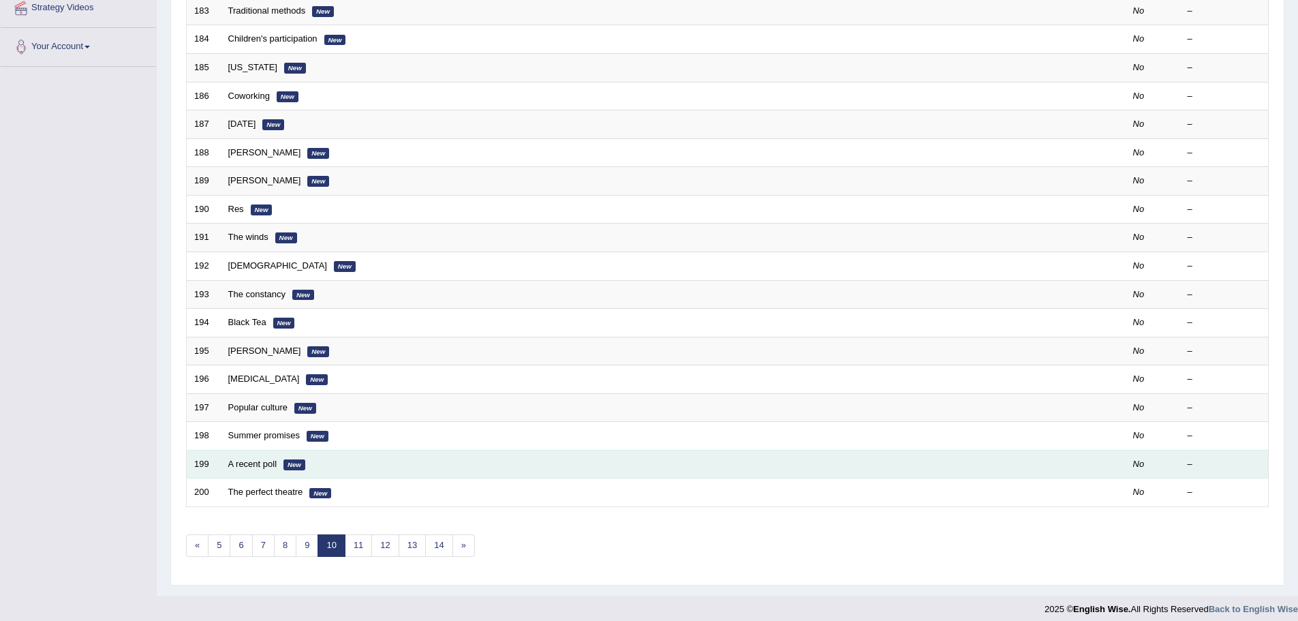
click at [247, 469] on td "A recent poll New" at bounding box center [622, 464] width 803 height 29
click at [248, 463] on link "A recent poll" at bounding box center [252, 464] width 49 height 10
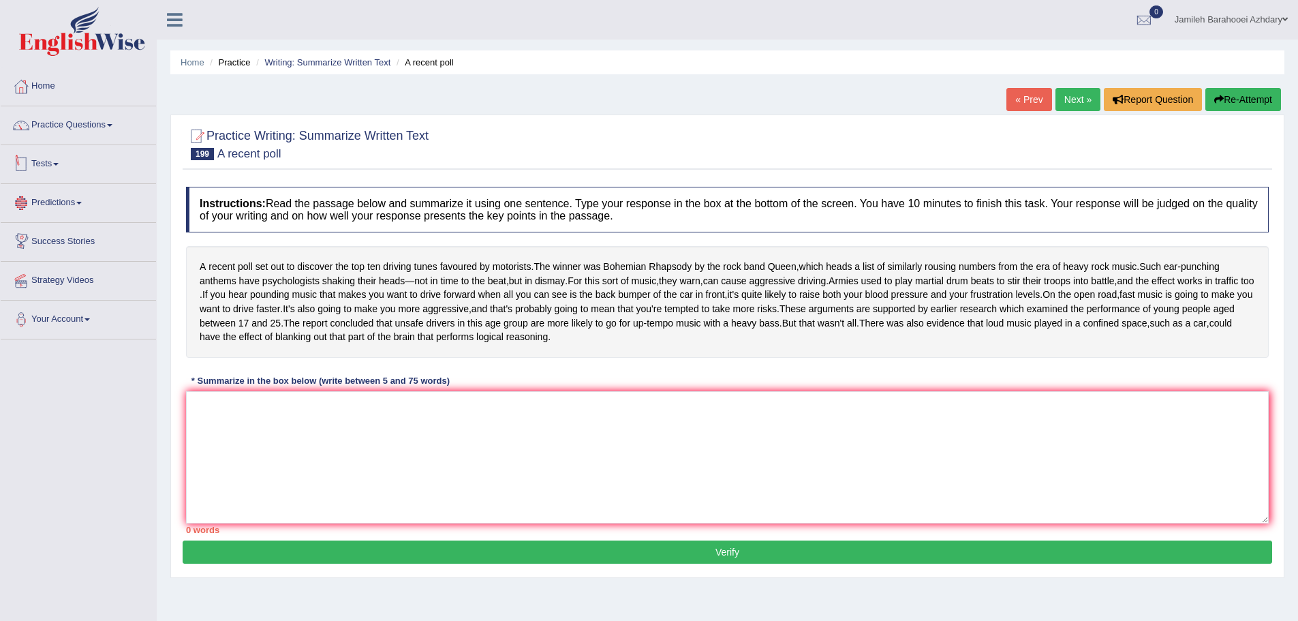
click at [53, 152] on link "Tests" at bounding box center [78, 162] width 155 height 34
click at [52, 130] on link "Practice Questions" at bounding box center [78, 123] width 155 height 34
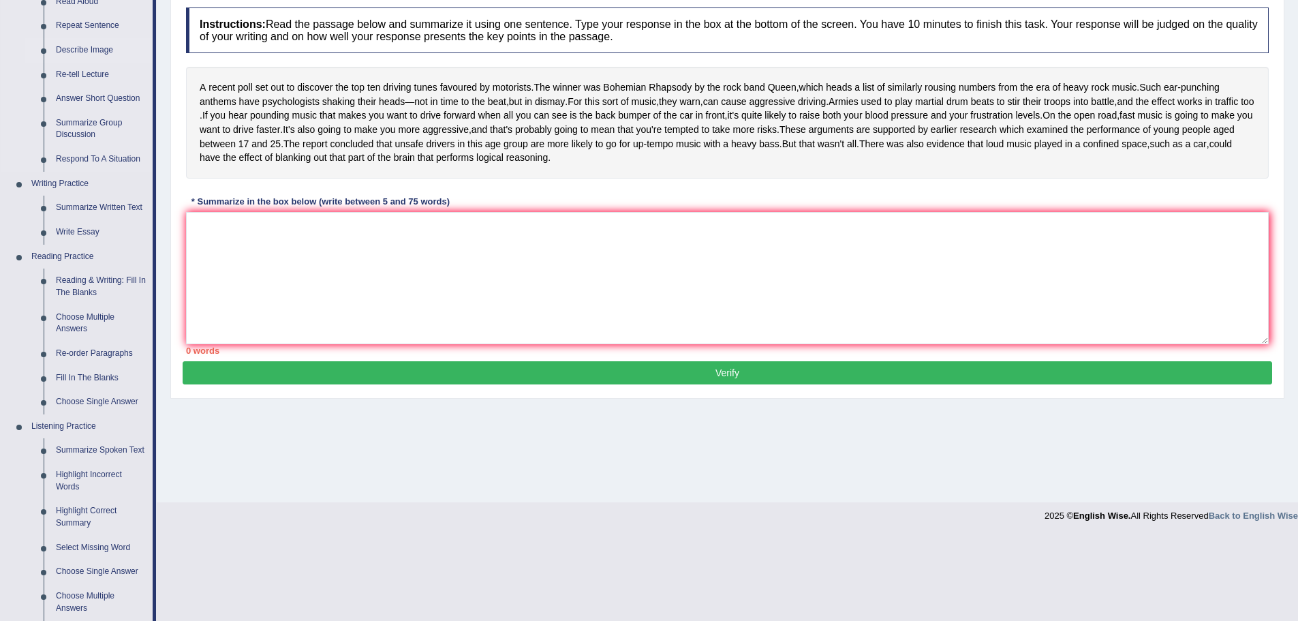
scroll to position [204, 0]
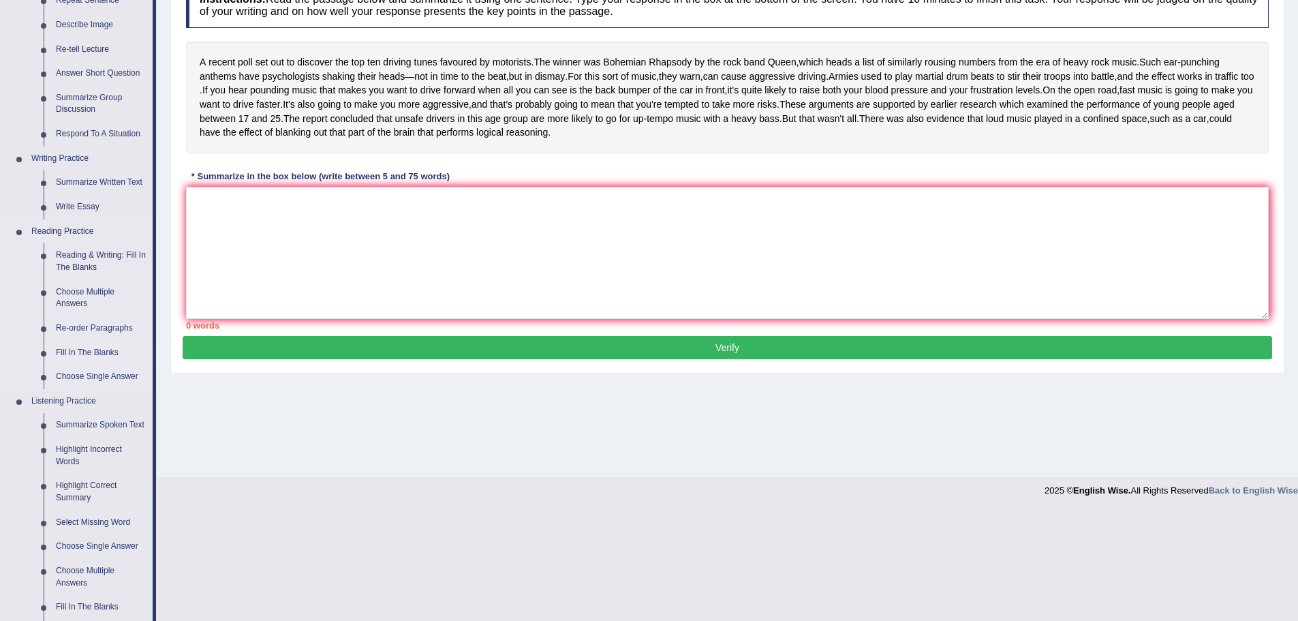
click at [89, 349] on link "Fill In The Blanks" at bounding box center [101, 353] width 103 height 25
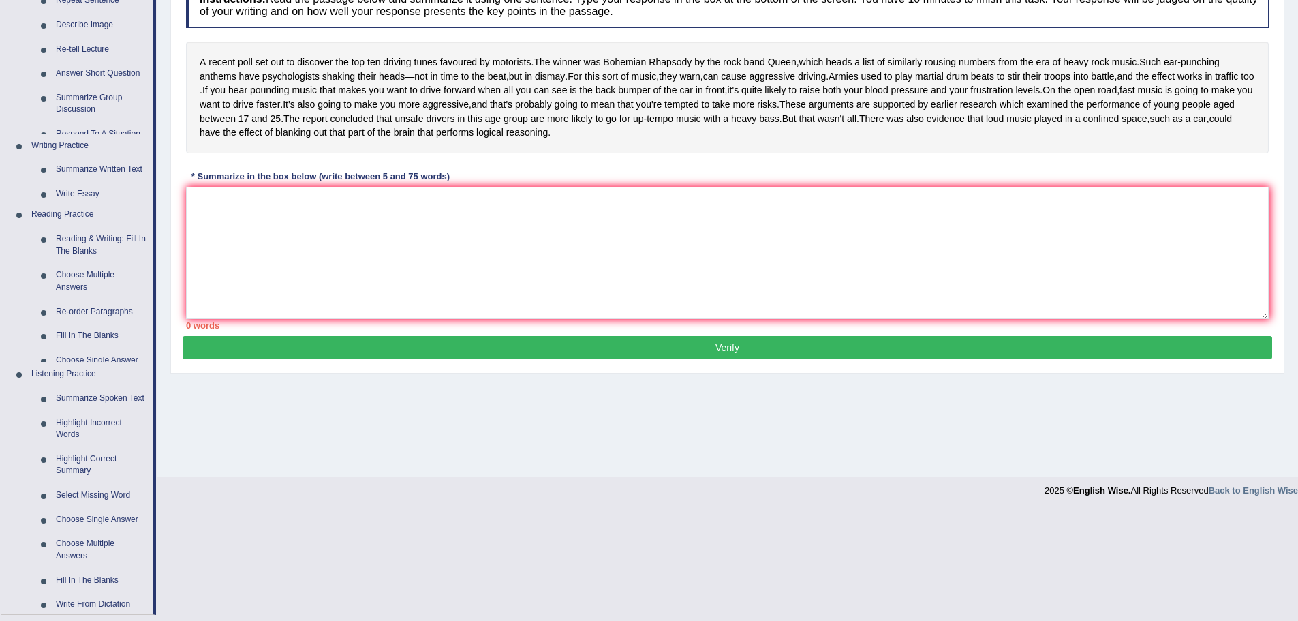
scroll to position [95, 0]
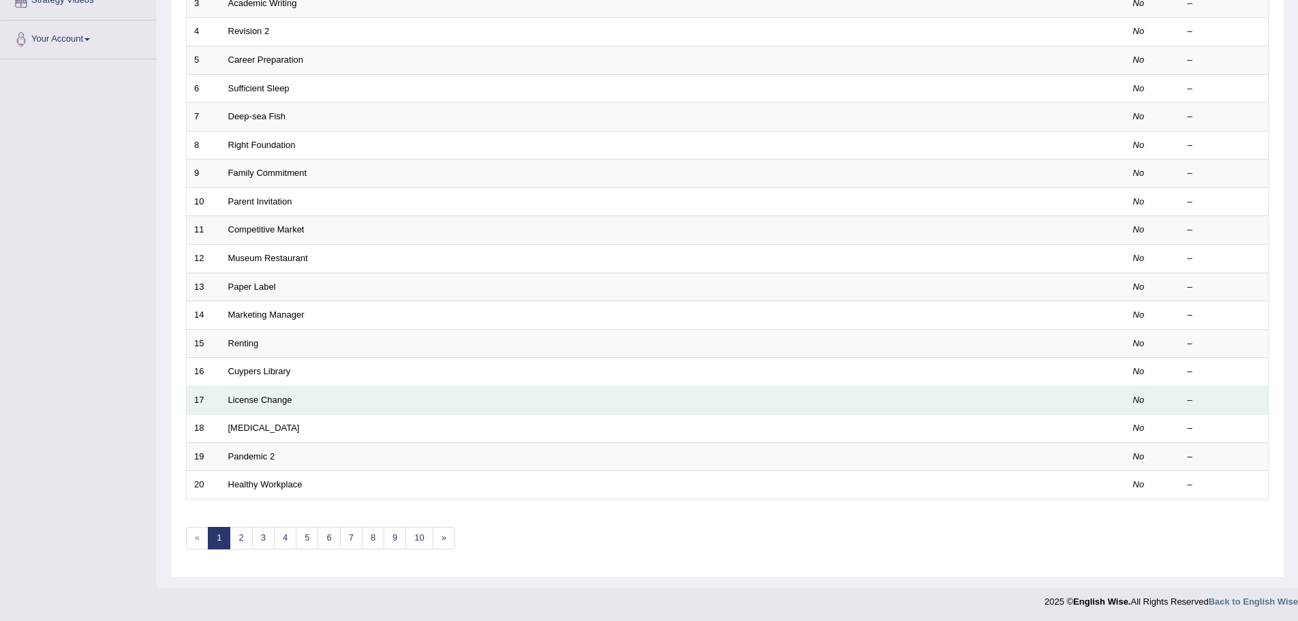
scroll to position [281, 0]
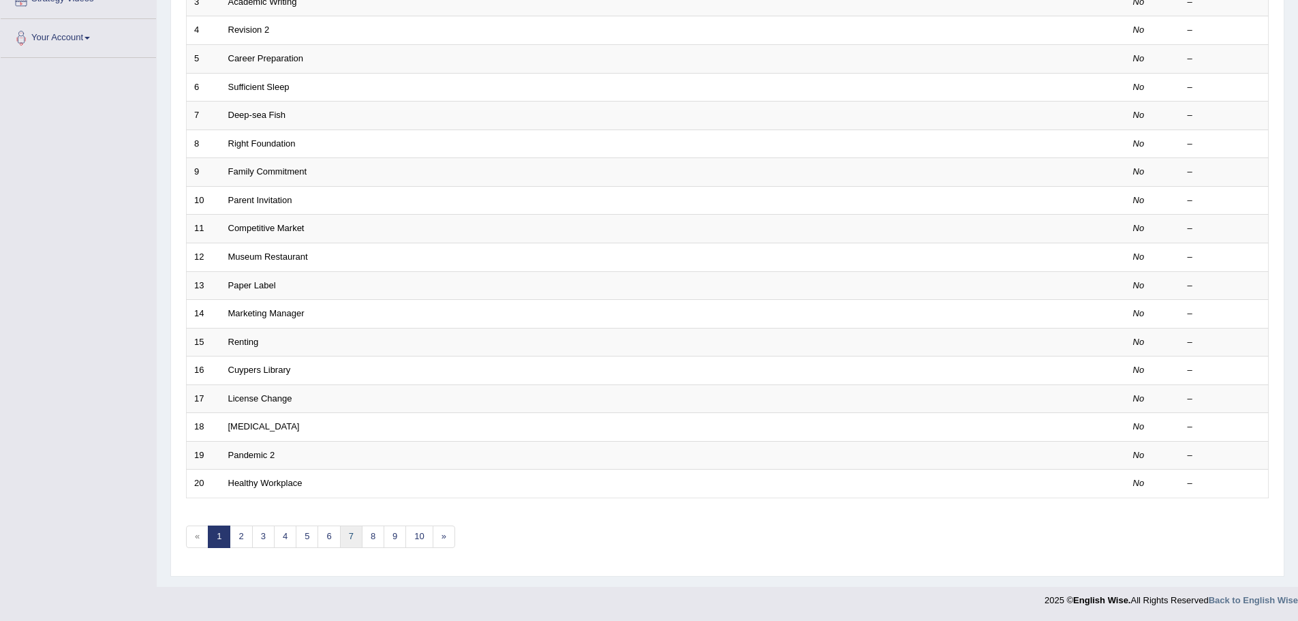
click at [348, 541] on link "7" at bounding box center [351, 536] width 22 height 22
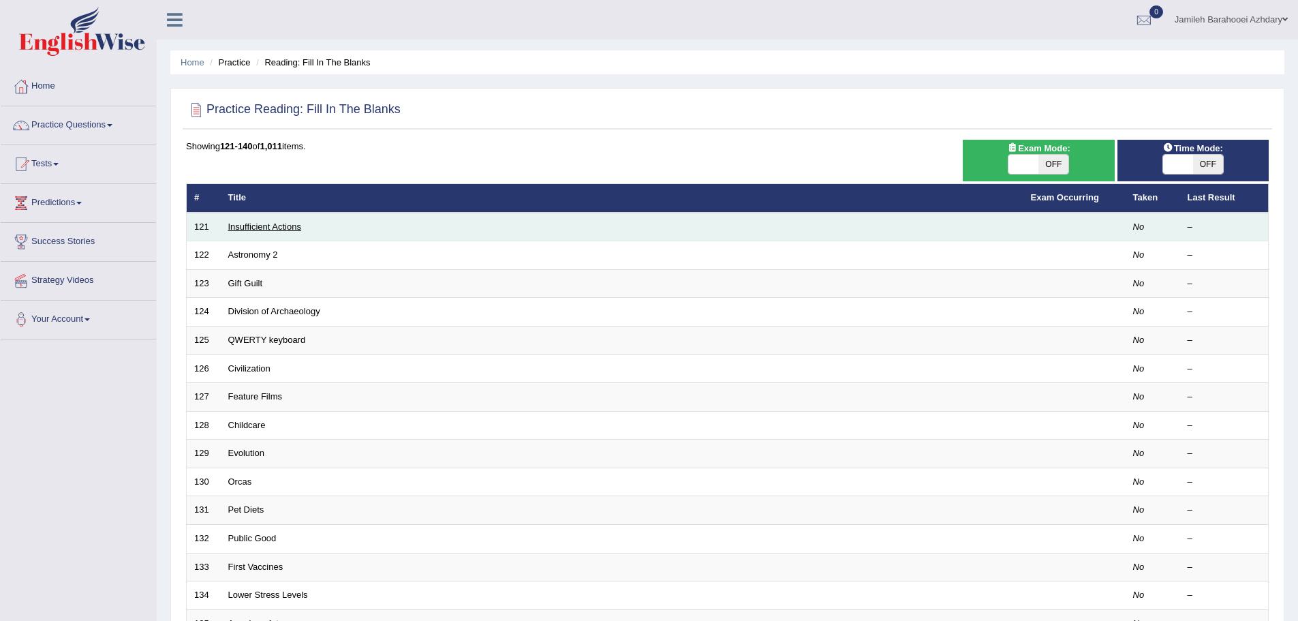
click at [244, 224] on link "Insufficient Actions" at bounding box center [264, 226] width 73 height 10
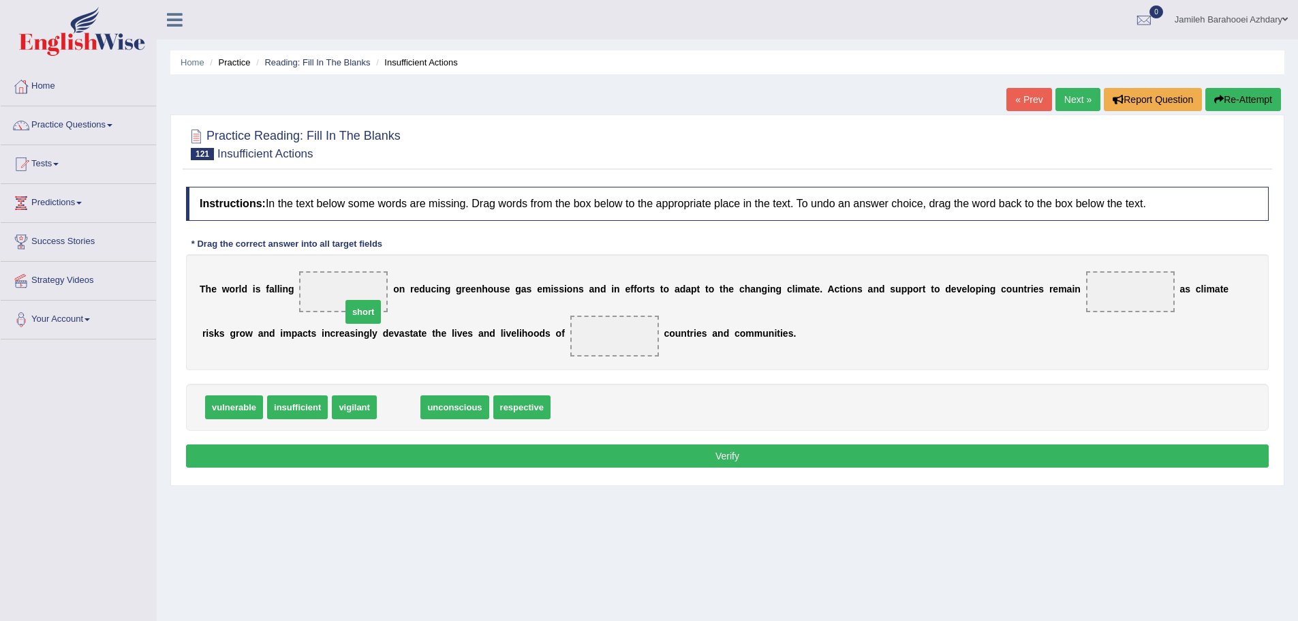
drag, startPoint x: 382, startPoint y: 369, endPoint x: 349, endPoint y: 302, distance: 74.7
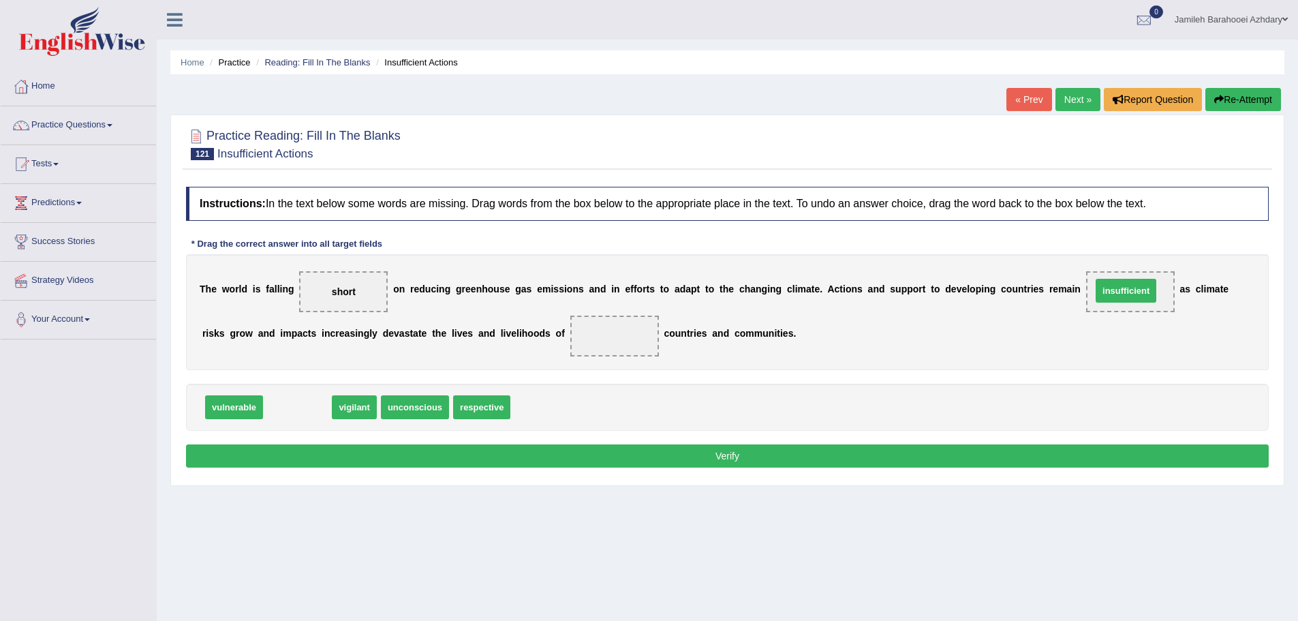
drag, startPoint x: 298, startPoint y: 405, endPoint x: 1127, endPoint y: 289, distance: 836.8
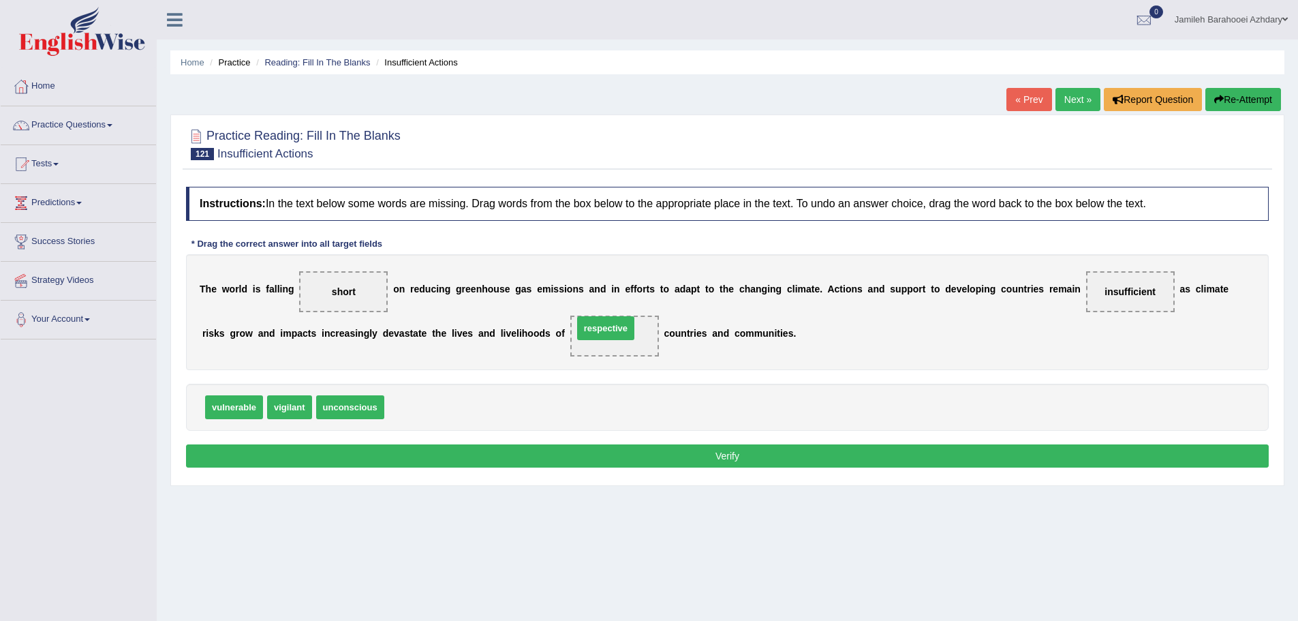
drag, startPoint x: 417, startPoint y: 410, endPoint x: 613, endPoint y: 330, distance: 211.6
click at [647, 456] on button "Verify" at bounding box center [727, 455] width 1083 height 23
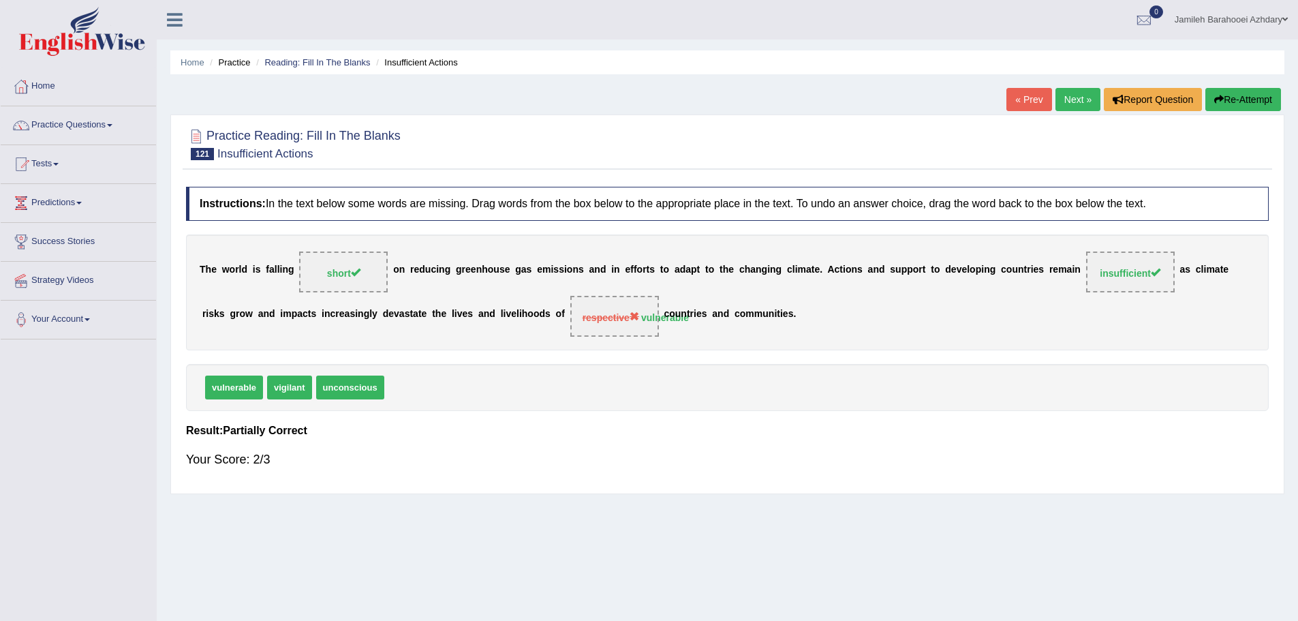
click at [1071, 98] on link "Next »" at bounding box center [1078, 99] width 45 height 23
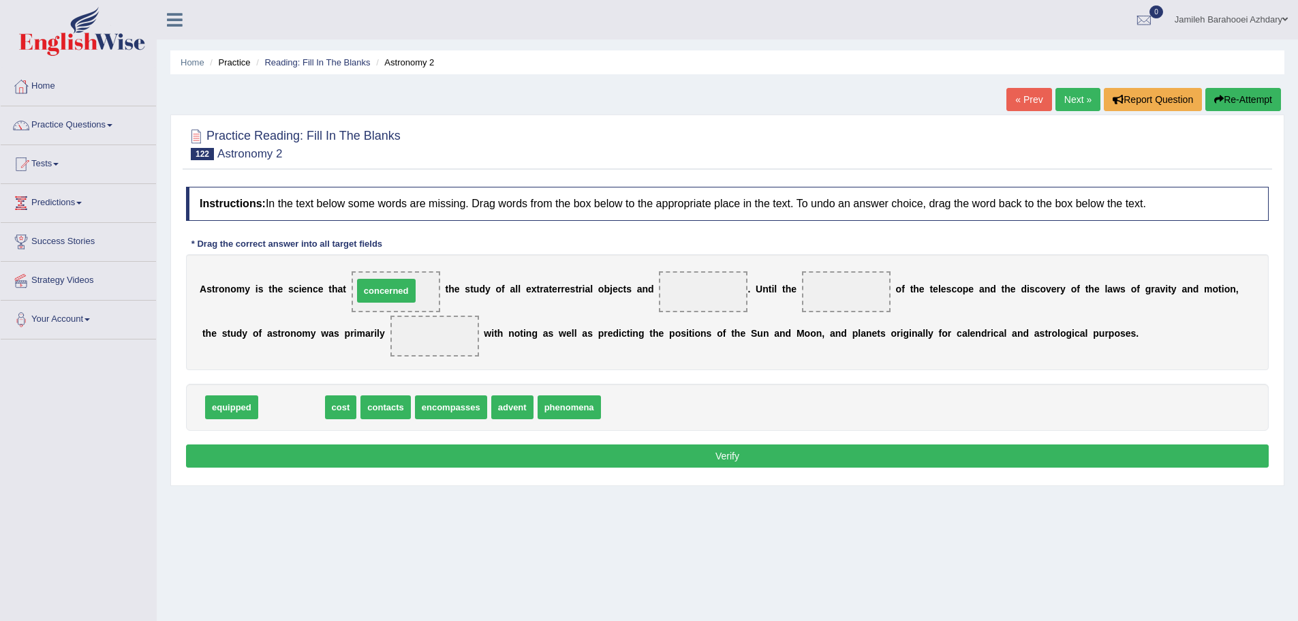
drag, startPoint x: 307, startPoint y: 416, endPoint x: 402, endPoint y: 299, distance: 150.2
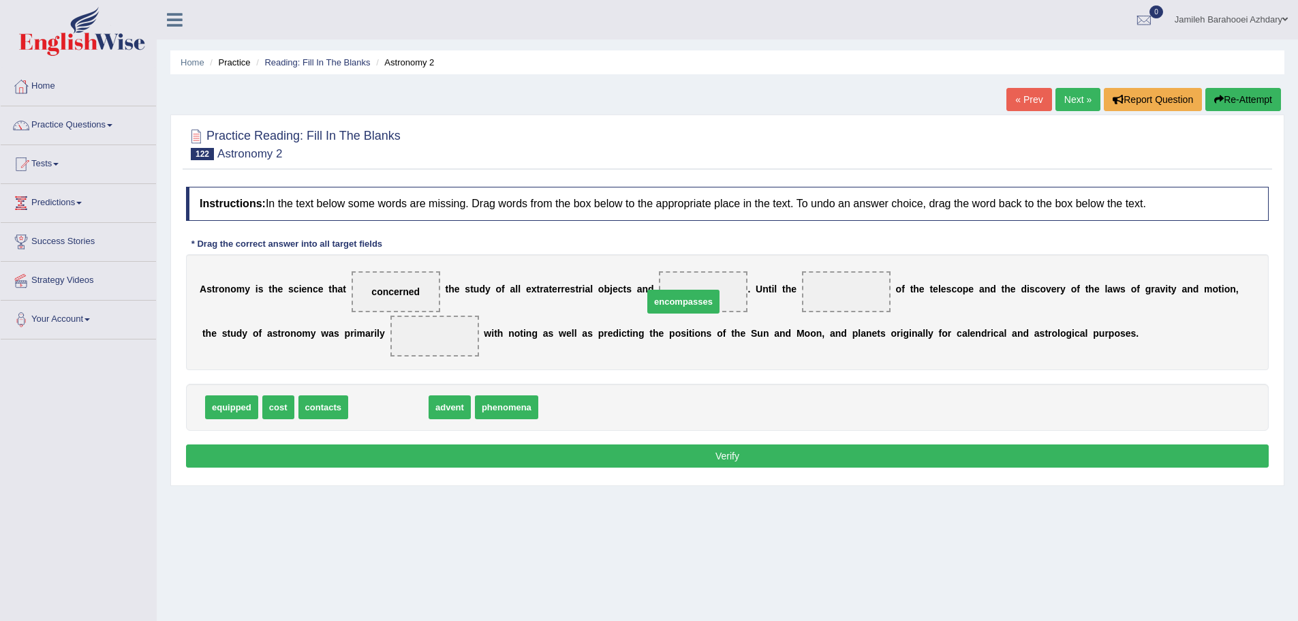
drag, startPoint x: 391, startPoint y: 410, endPoint x: 686, endPoint y: 305, distance: 313.4
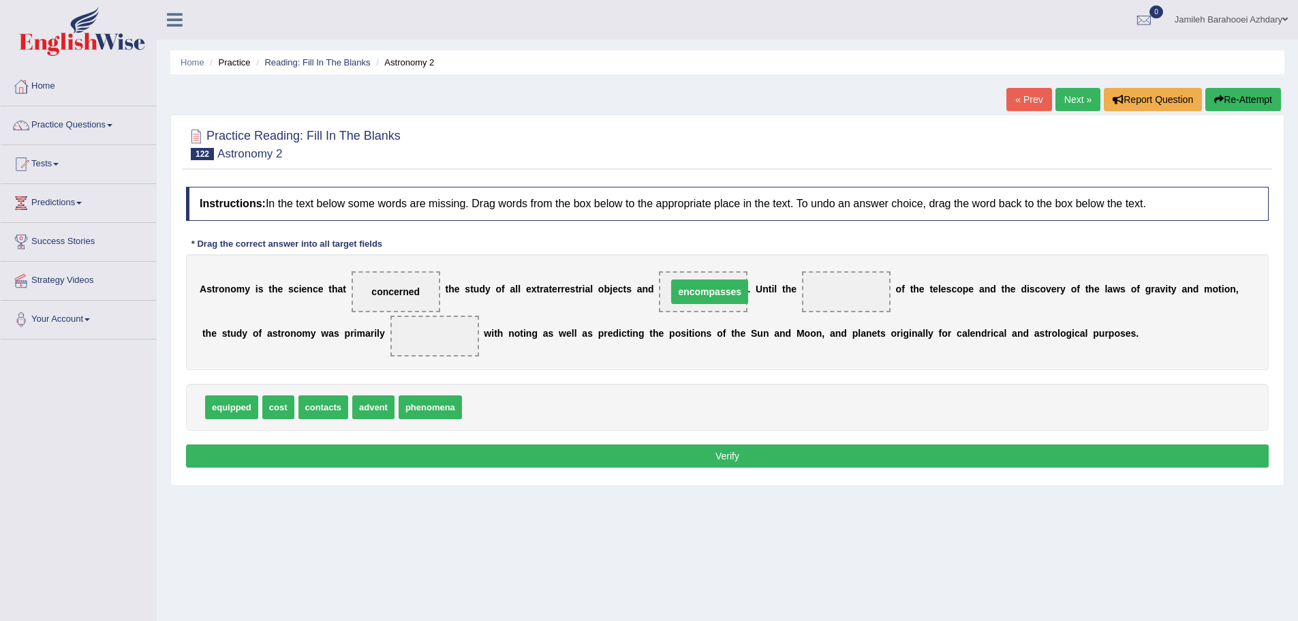
click at [686, 305] on span "encompasses" at bounding box center [703, 291] width 89 height 41
drag, startPoint x: 455, startPoint y: 411, endPoint x: 872, endPoint y: 305, distance: 430.4
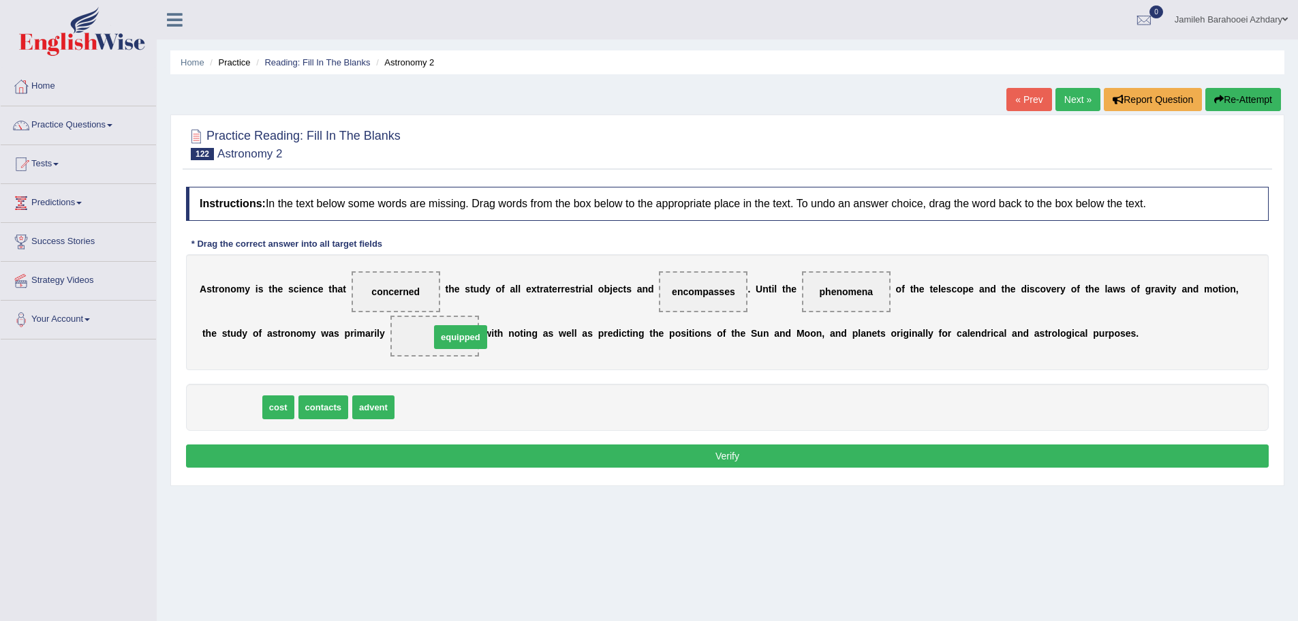
drag, startPoint x: 224, startPoint y: 412, endPoint x: 448, endPoint y: 343, distance: 233.9
click at [481, 465] on button "Verify" at bounding box center [727, 455] width 1083 height 23
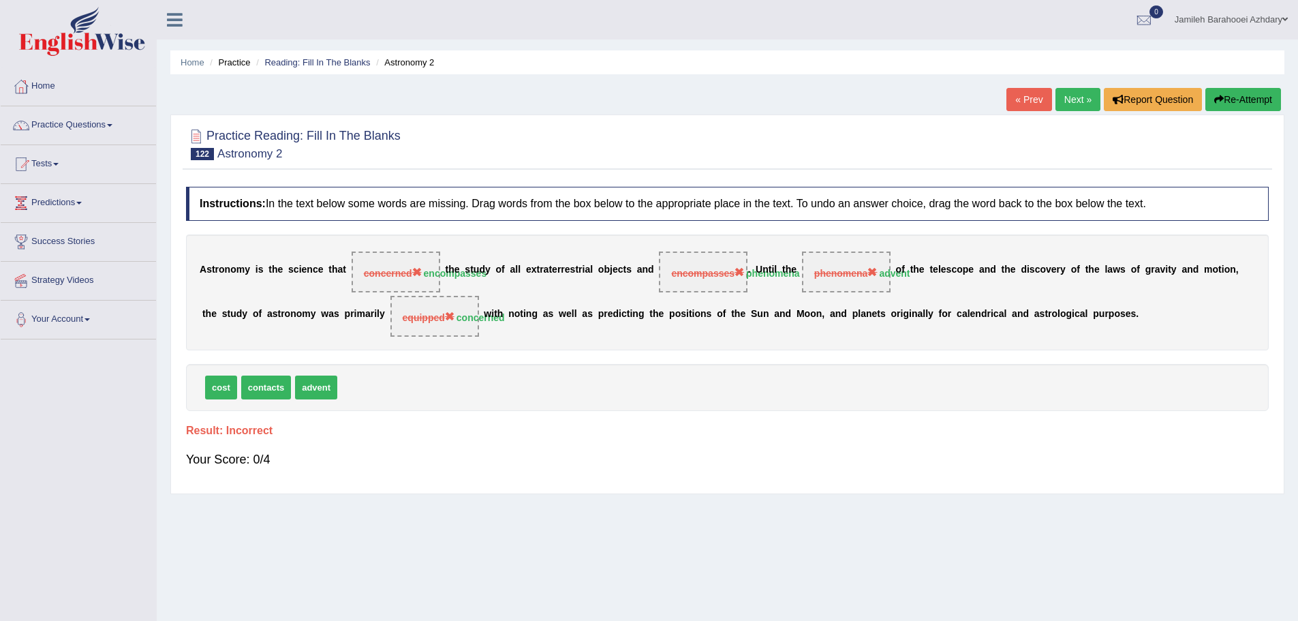
click at [1079, 93] on link "Next »" at bounding box center [1078, 99] width 45 height 23
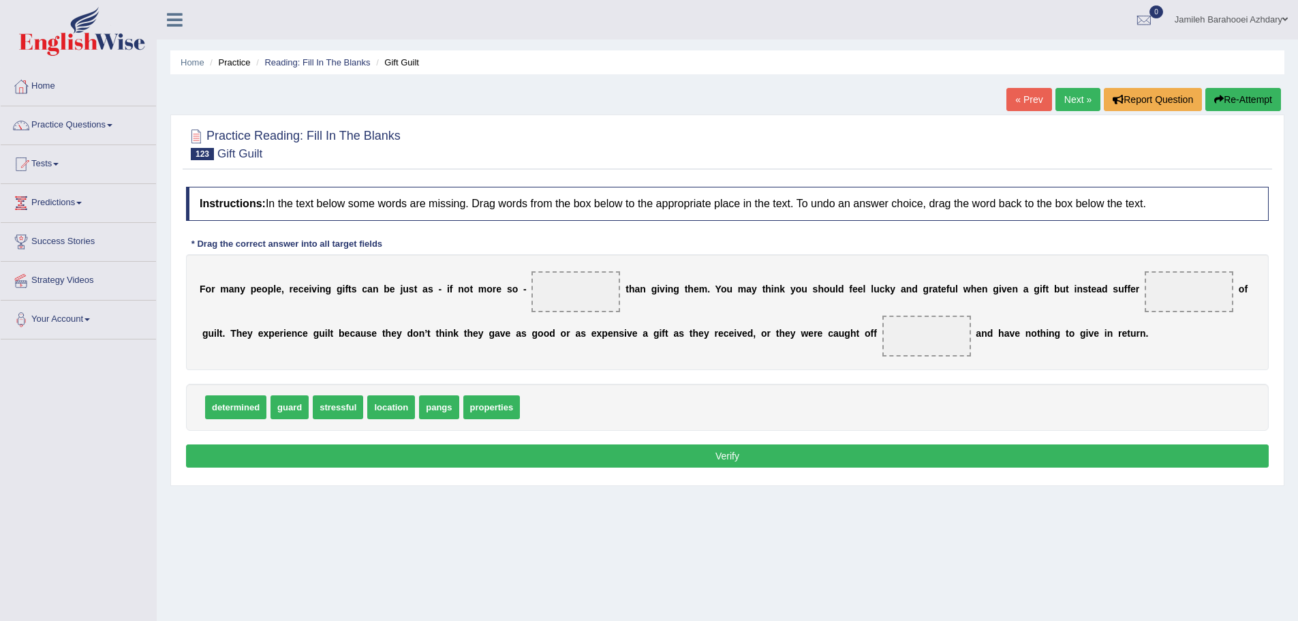
click at [716, 384] on div "determined guard stressful location pangs properties" at bounding box center [727, 407] width 1083 height 47
drag, startPoint x: 343, startPoint y: 407, endPoint x: 587, endPoint y: 292, distance: 269.8
drag, startPoint x: 287, startPoint y: 407, endPoint x: 1199, endPoint y: 296, distance: 918.4
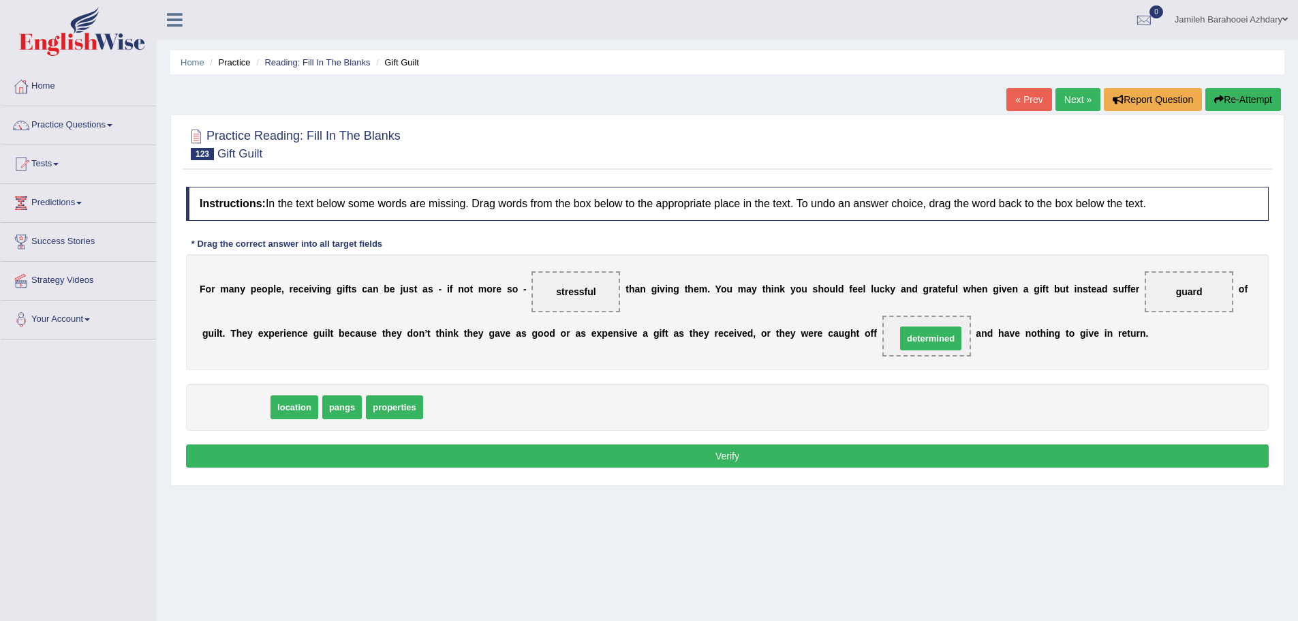
drag, startPoint x: 234, startPoint y: 407, endPoint x: 929, endPoint y: 338, distance: 698.5
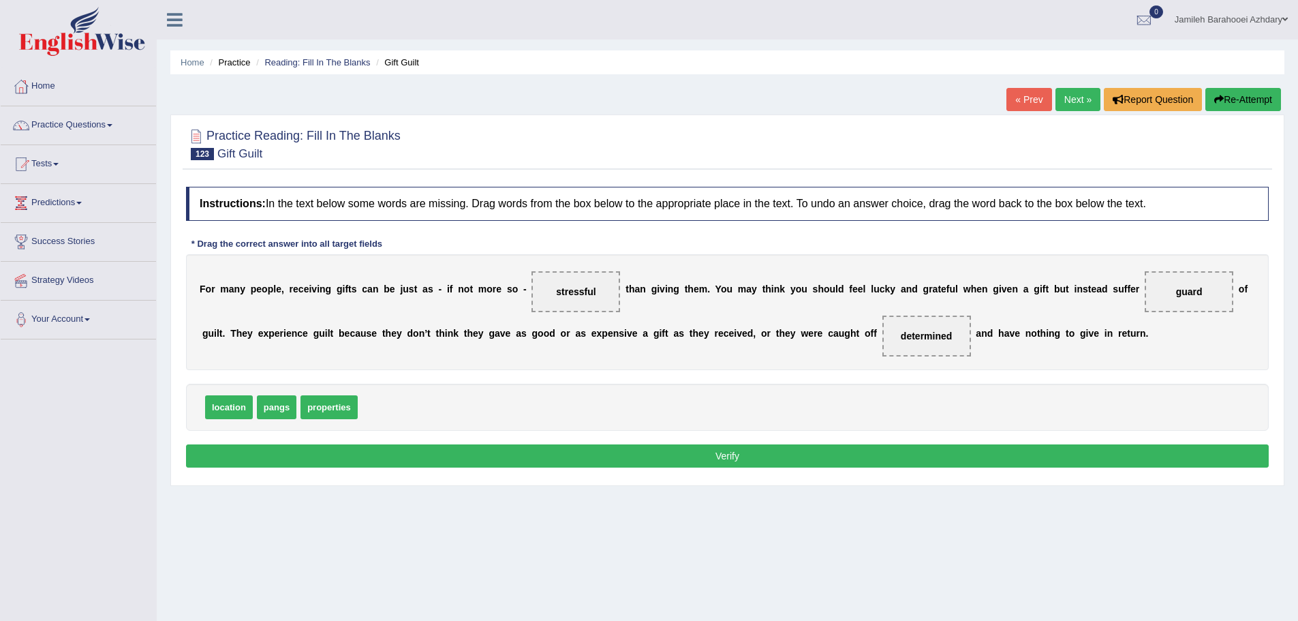
click at [872, 455] on button "Verify" at bounding box center [727, 455] width 1083 height 23
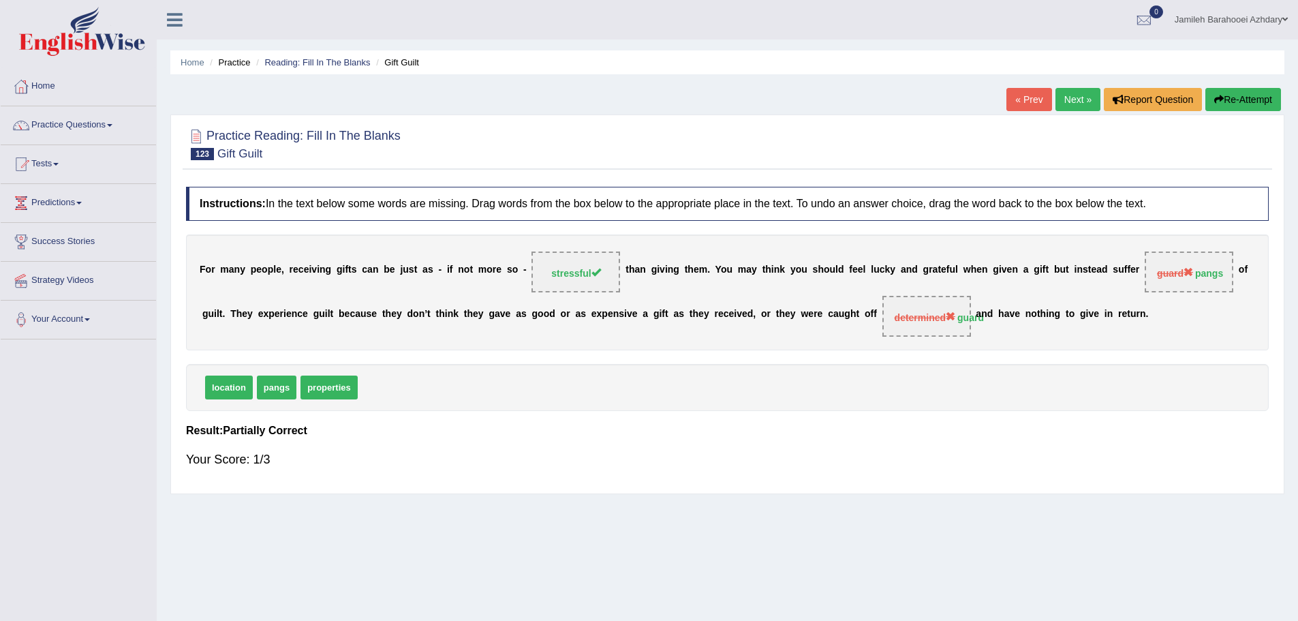
click at [1074, 97] on link "Next »" at bounding box center [1078, 99] width 45 height 23
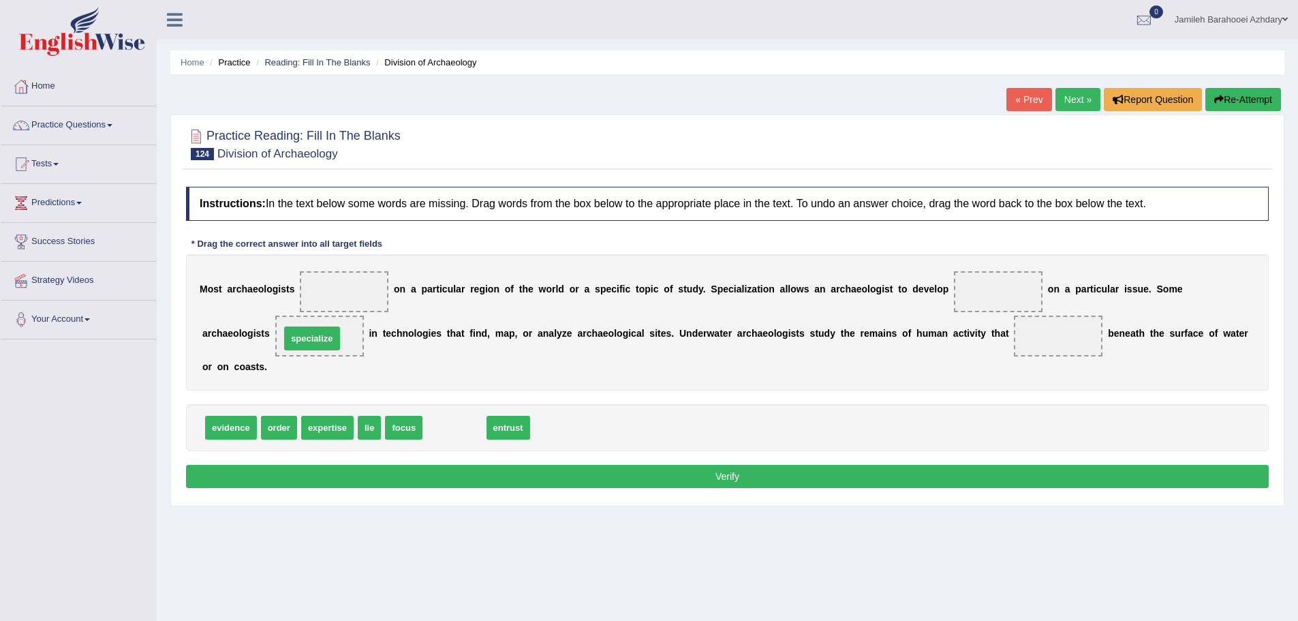
drag, startPoint x: 448, startPoint y: 431, endPoint x: 305, endPoint y: 342, distance: 168.1
drag, startPoint x: 407, startPoint y: 429, endPoint x: 350, endPoint y: 293, distance: 148.1
drag, startPoint x: 327, startPoint y: 332, endPoint x: 339, endPoint y: 284, distance: 49.3
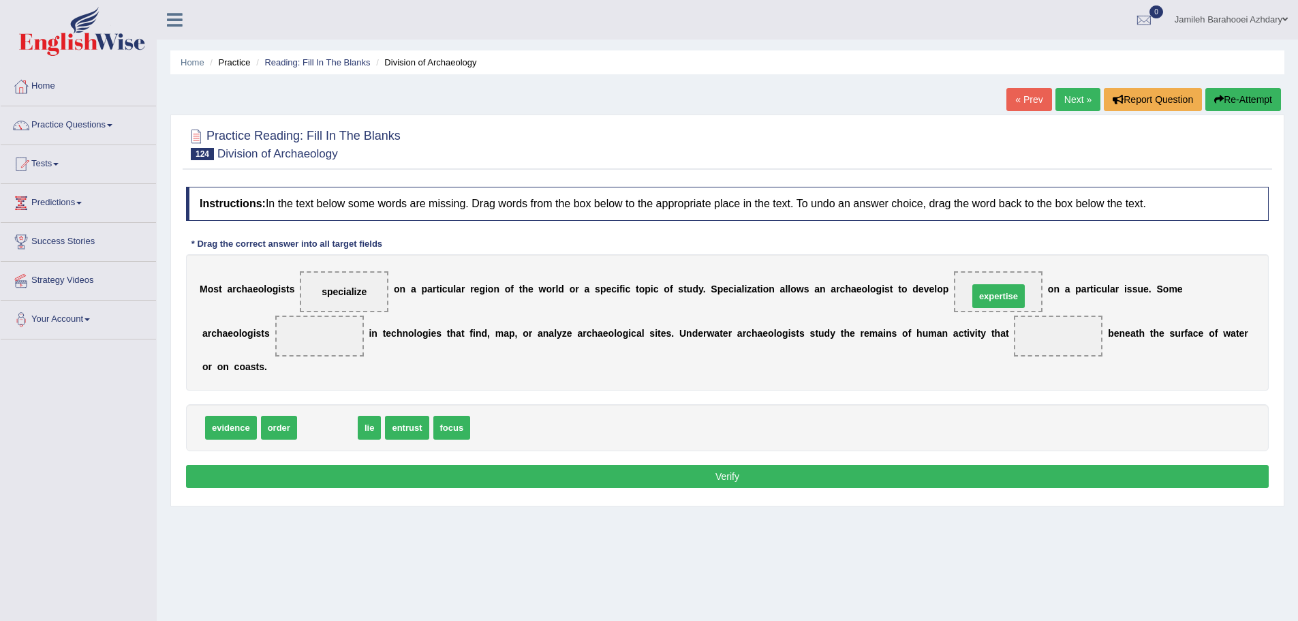
drag, startPoint x: 332, startPoint y: 433, endPoint x: 1003, endPoint y: 301, distance: 684.0
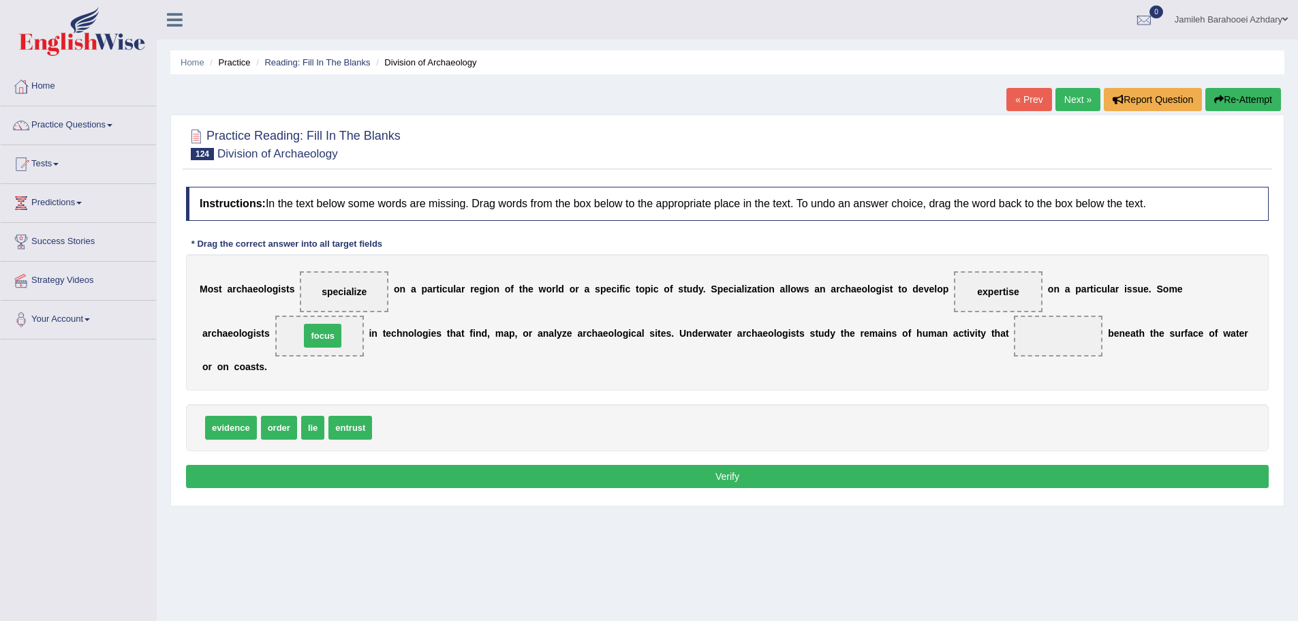
drag, startPoint x: 403, startPoint y: 433, endPoint x: 331, endPoint y: 341, distance: 117.0
drag, startPoint x: 215, startPoint y: 430, endPoint x: 1063, endPoint y: 343, distance: 852.8
click at [750, 478] on button "Verify" at bounding box center [727, 476] width 1083 height 23
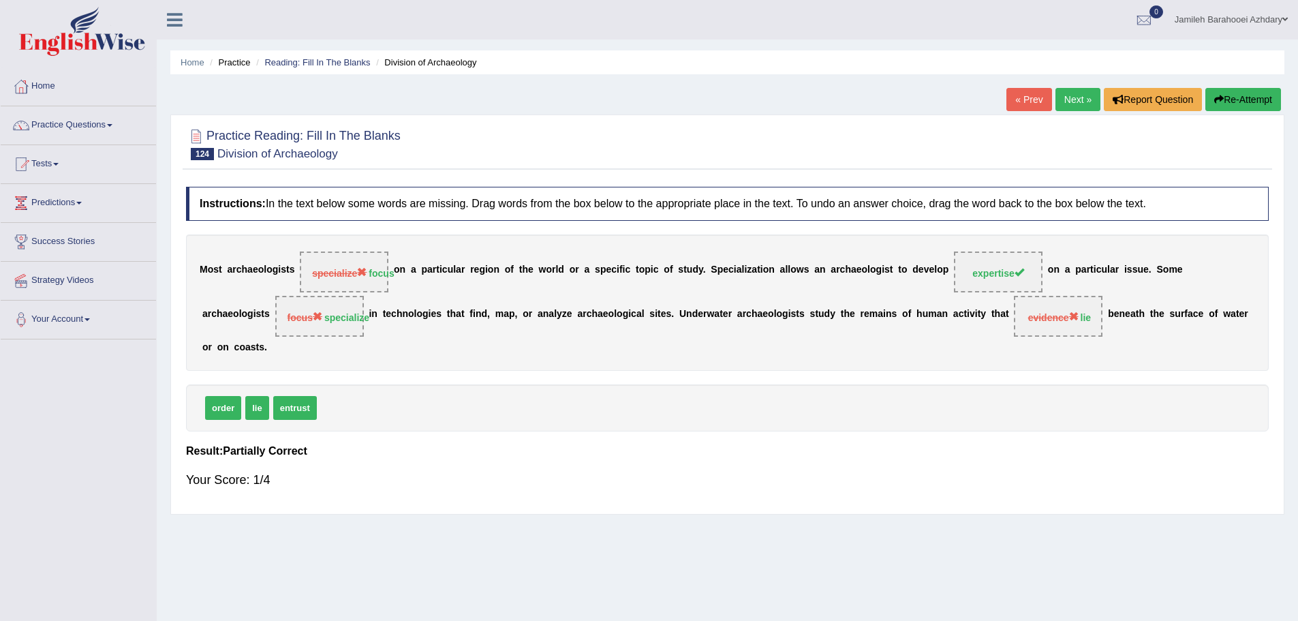
click at [1263, 99] on button "Re-Attempt" at bounding box center [1243, 99] width 76 height 23
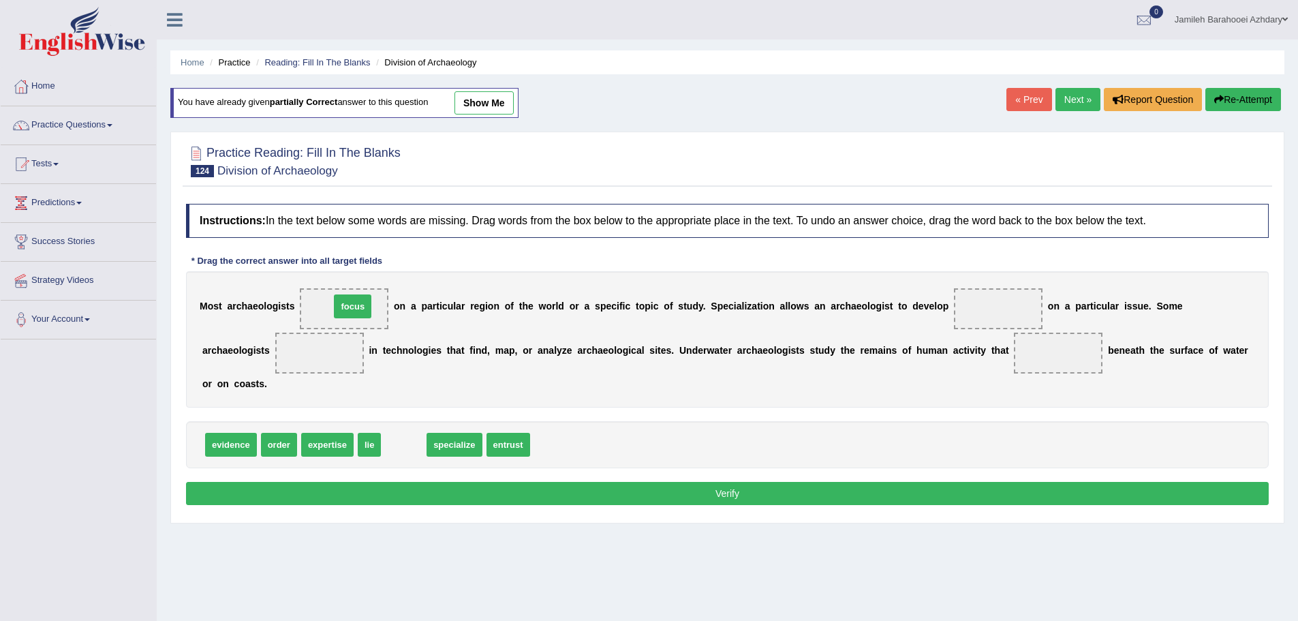
drag, startPoint x: 397, startPoint y: 442, endPoint x: 347, endPoint y: 311, distance: 139.3
click at [249, 442] on span "evidence" at bounding box center [231, 445] width 52 height 24
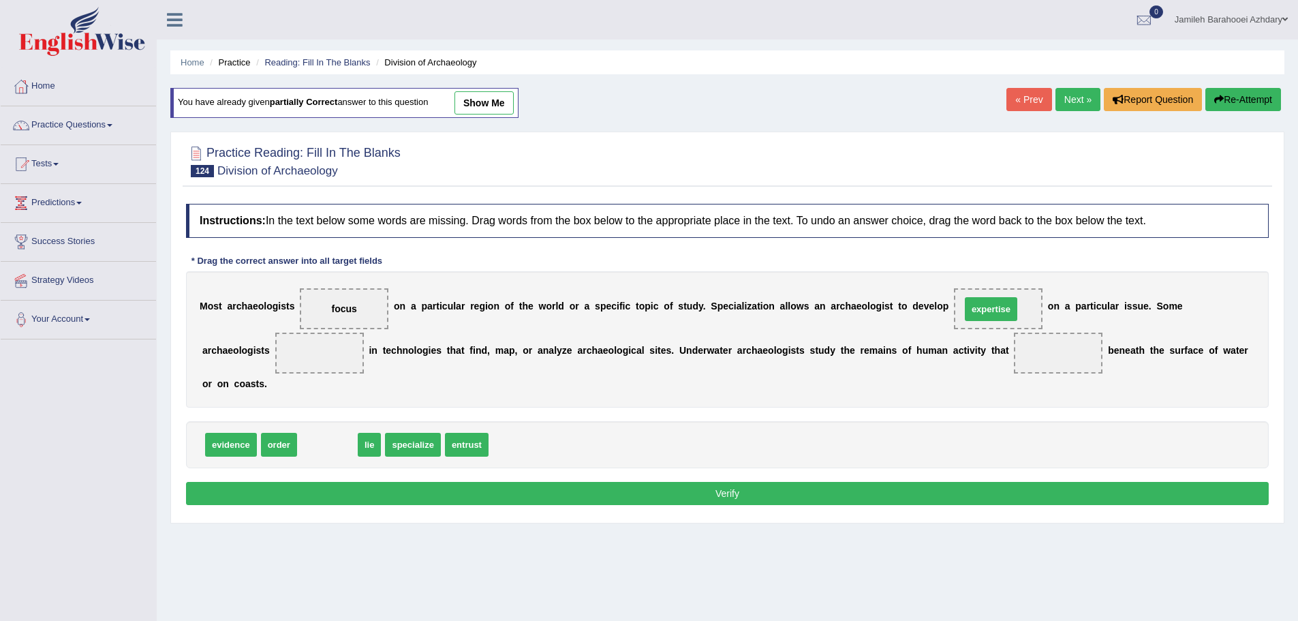
drag, startPoint x: 322, startPoint y: 446, endPoint x: 985, endPoint y: 311, distance: 677.4
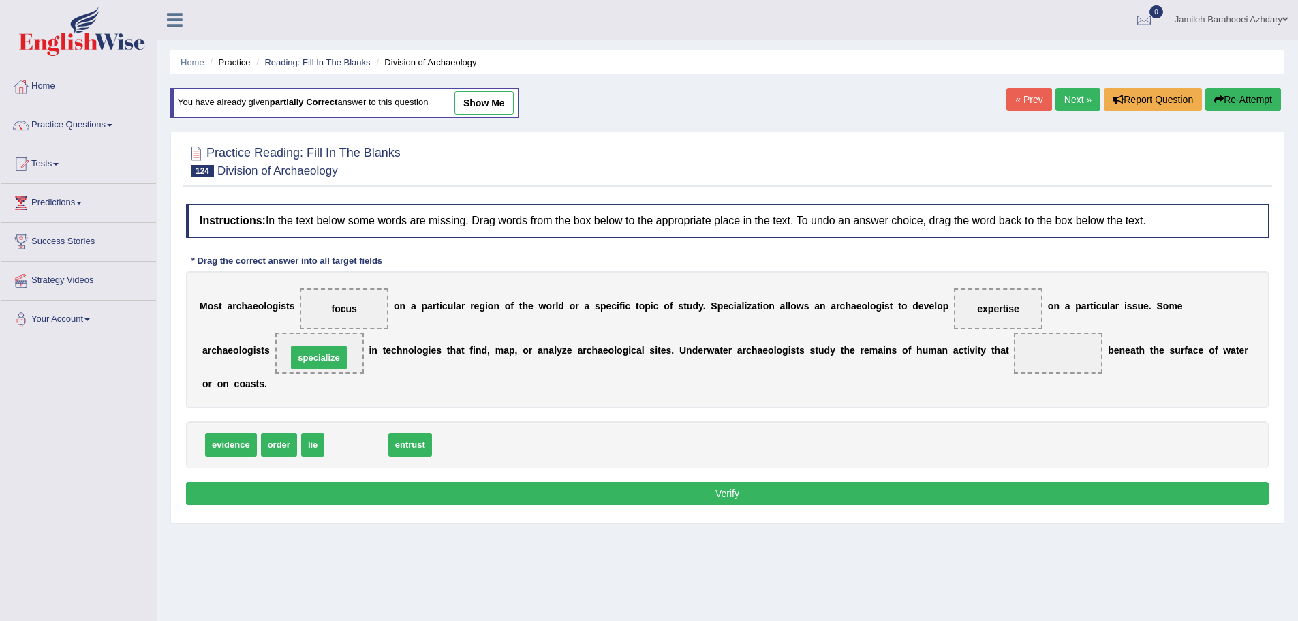
drag, startPoint x: 359, startPoint y: 454, endPoint x: 322, endPoint y: 367, distance: 94.9
drag, startPoint x: 315, startPoint y: 444, endPoint x: 1078, endPoint y: 348, distance: 768.5
click at [690, 485] on button "Verify" at bounding box center [727, 493] width 1083 height 23
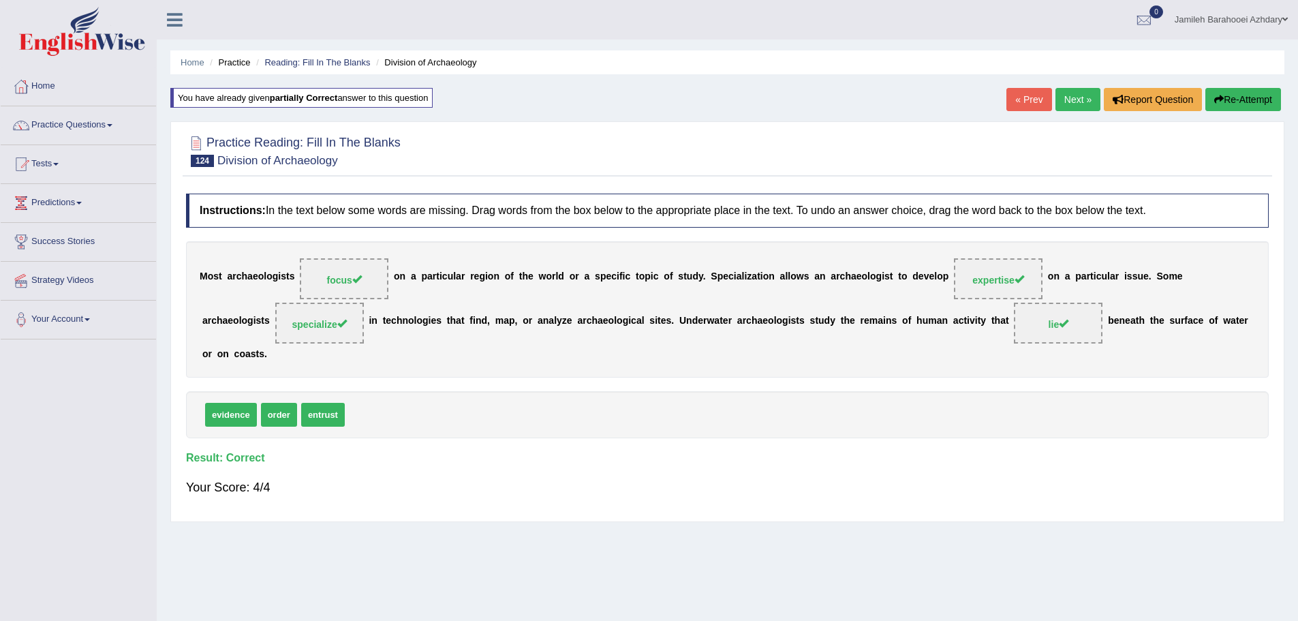
click at [1076, 95] on link "Next »" at bounding box center [1078, 99] width 45 height 23
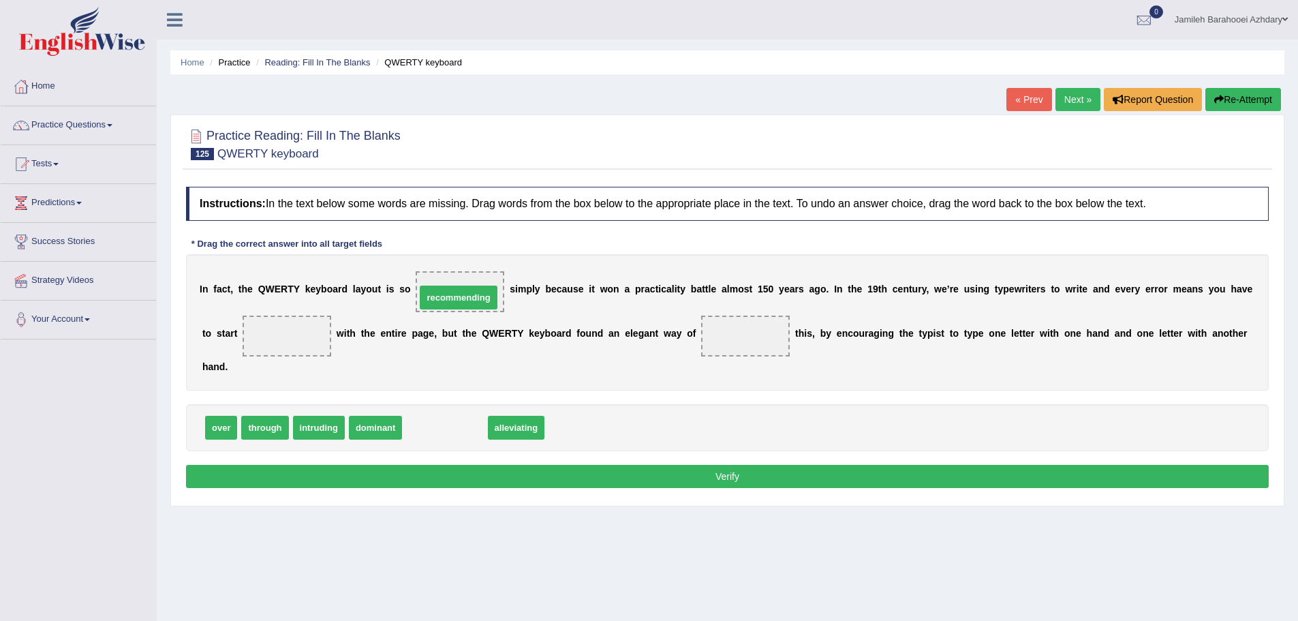
drag, startPoint x: 460, startPoint y: 425, endPoint x: 474, endPoint y: 295, distance: 130.9
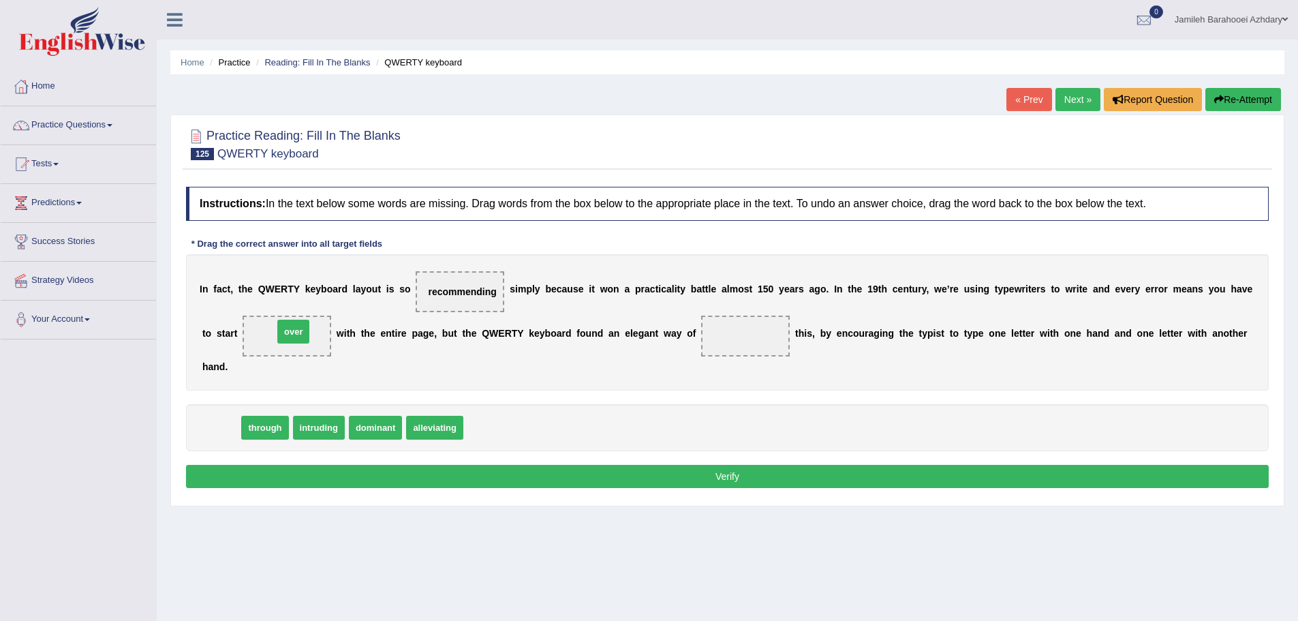
drag, startPoint x: 226, startPoint y: 432, endPoint x: 296, endPoint y: 345, distance: 111.5
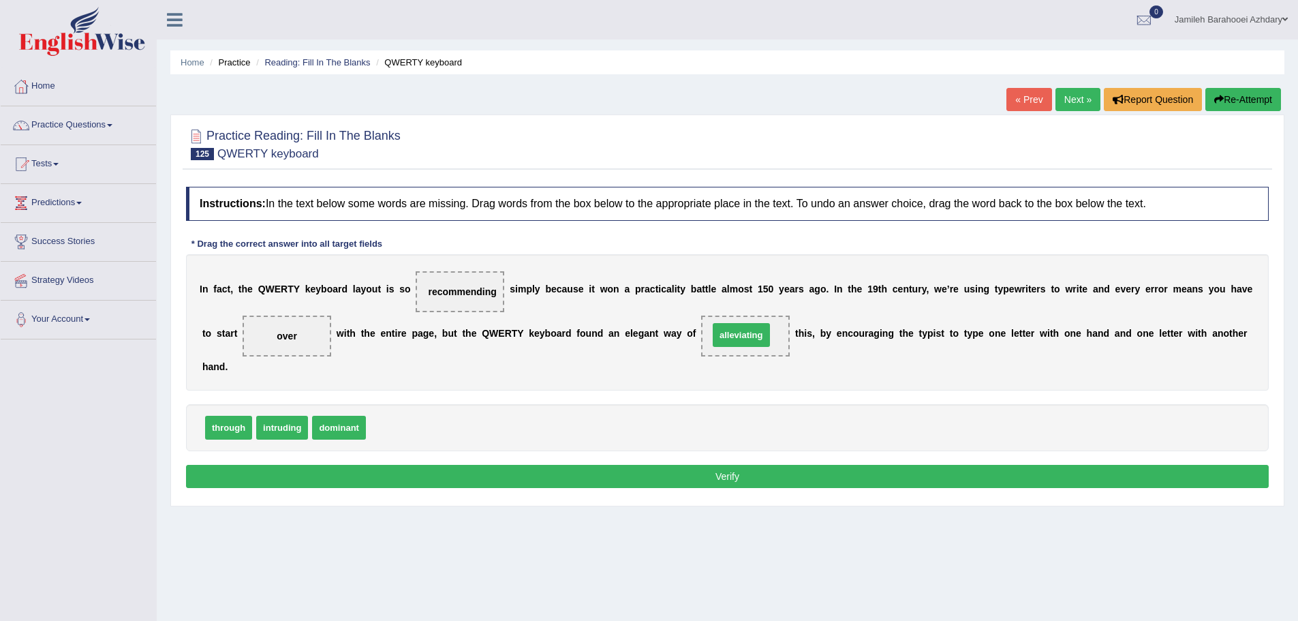
drag, startPoint x: 418, startPoint y: 433, endPoint x: 761, endPoint y: 341, distance: 355.1
click at [753, 473] on button "Verify" at bounding box center [727, 476] width 1083 height 23
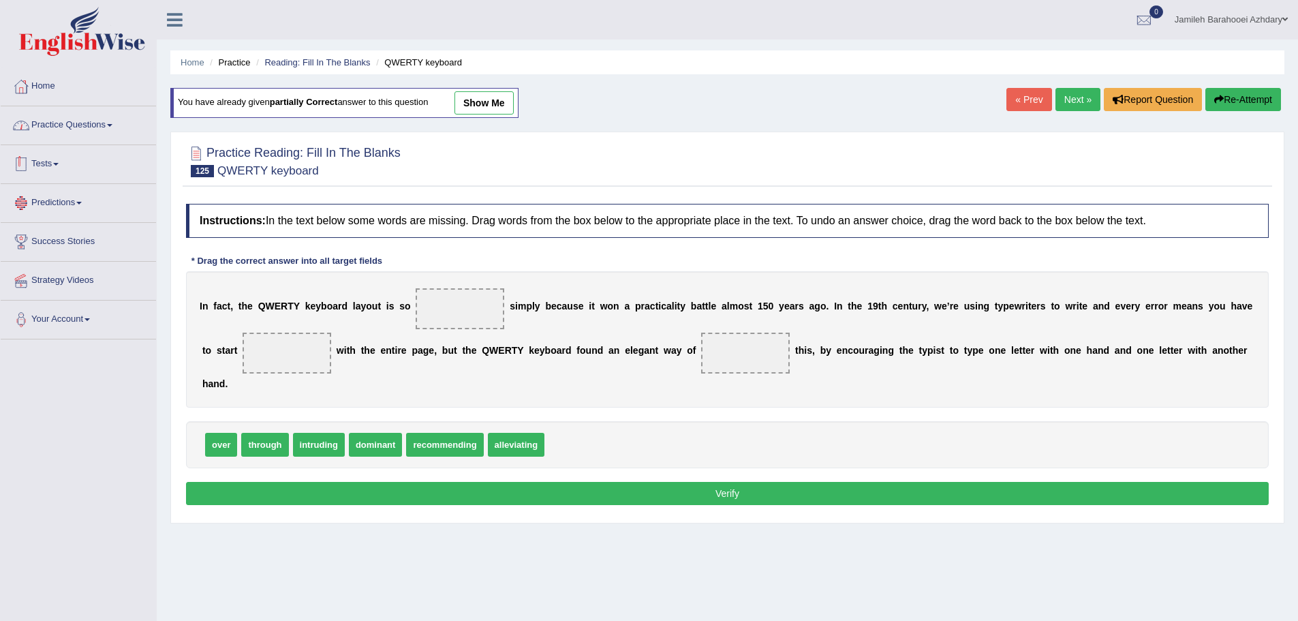
click at [73, 126] on link "Practice Questions" at bounding box center [78, 123] width 155 height 34
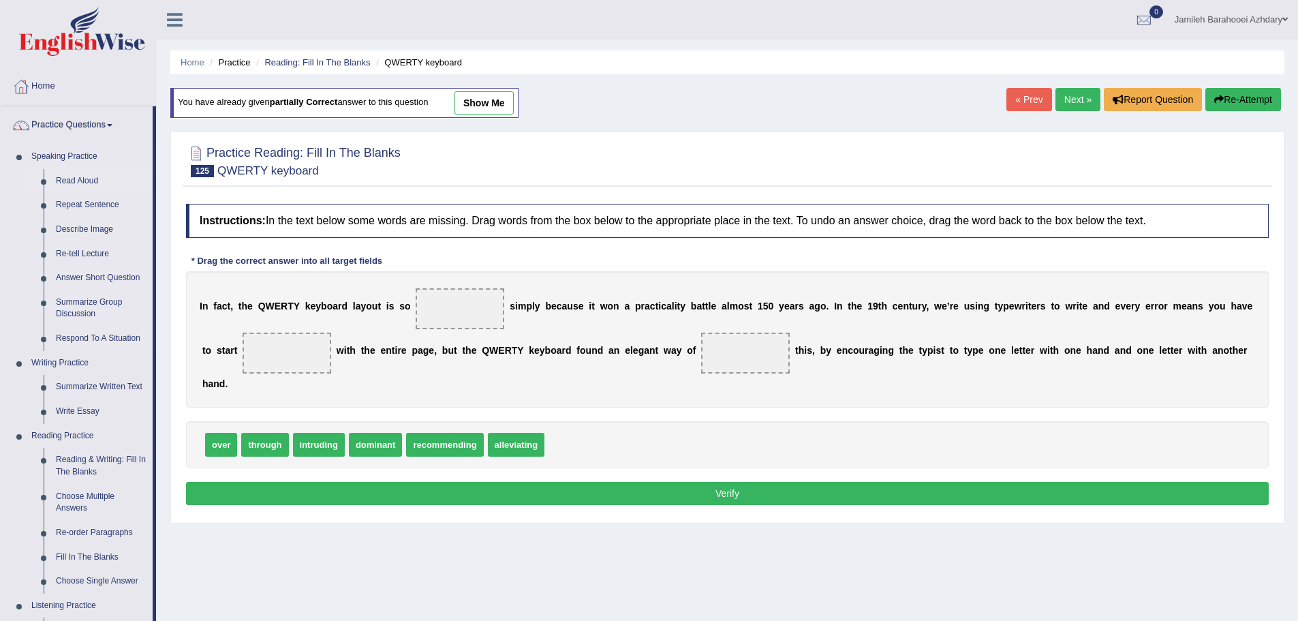
click at [89, 181] on link "Read Aloud" at bounding box center [101, 181] width 103 height 25
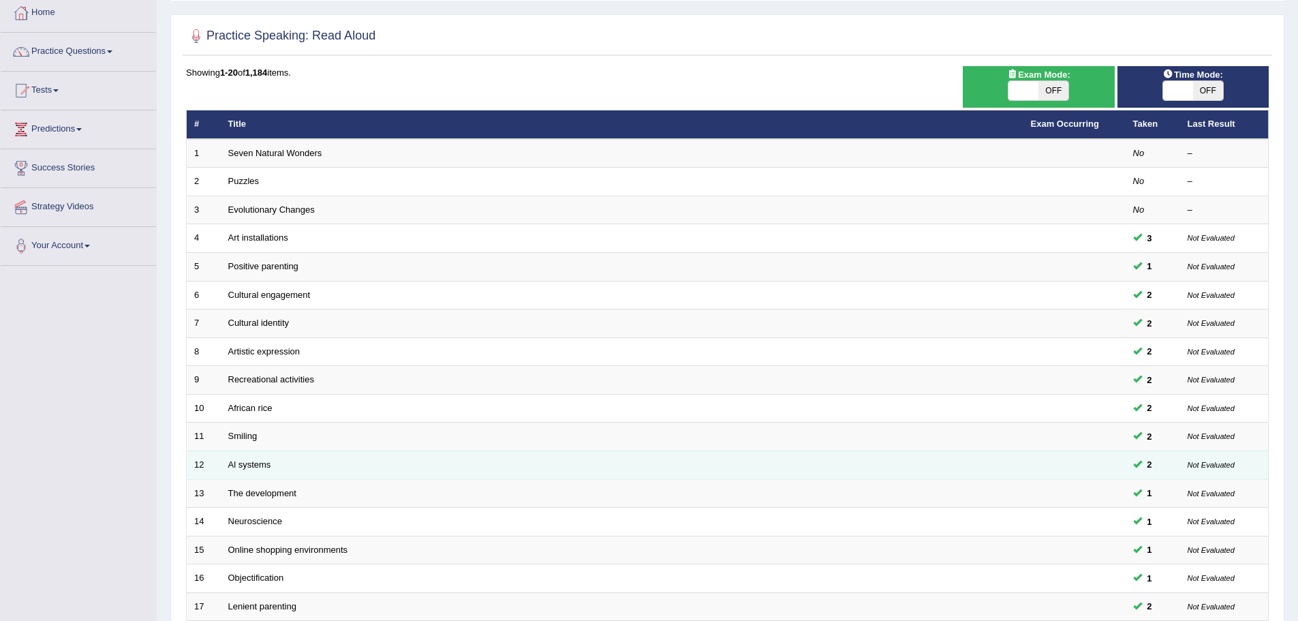
scroll to position [273, 0]
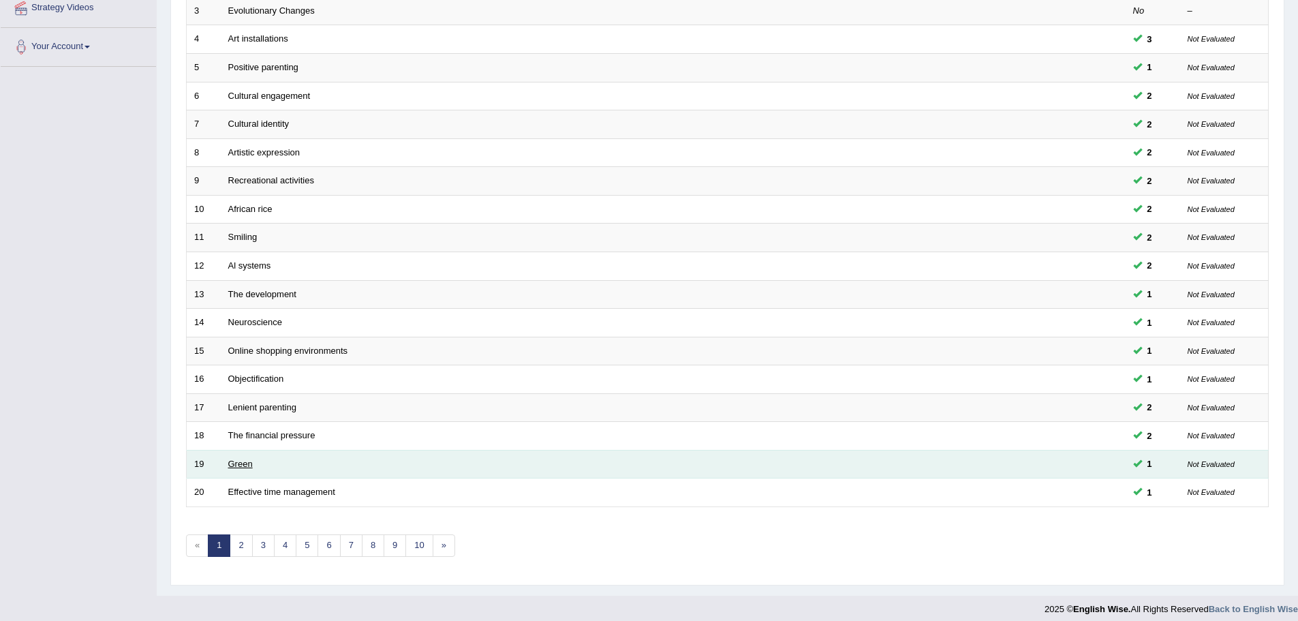
click at [239, 459] on link "Green" at bounding box center [240, 464] width 25 height 10
